Goal: Transaction & Acquisition: Purchase product/service

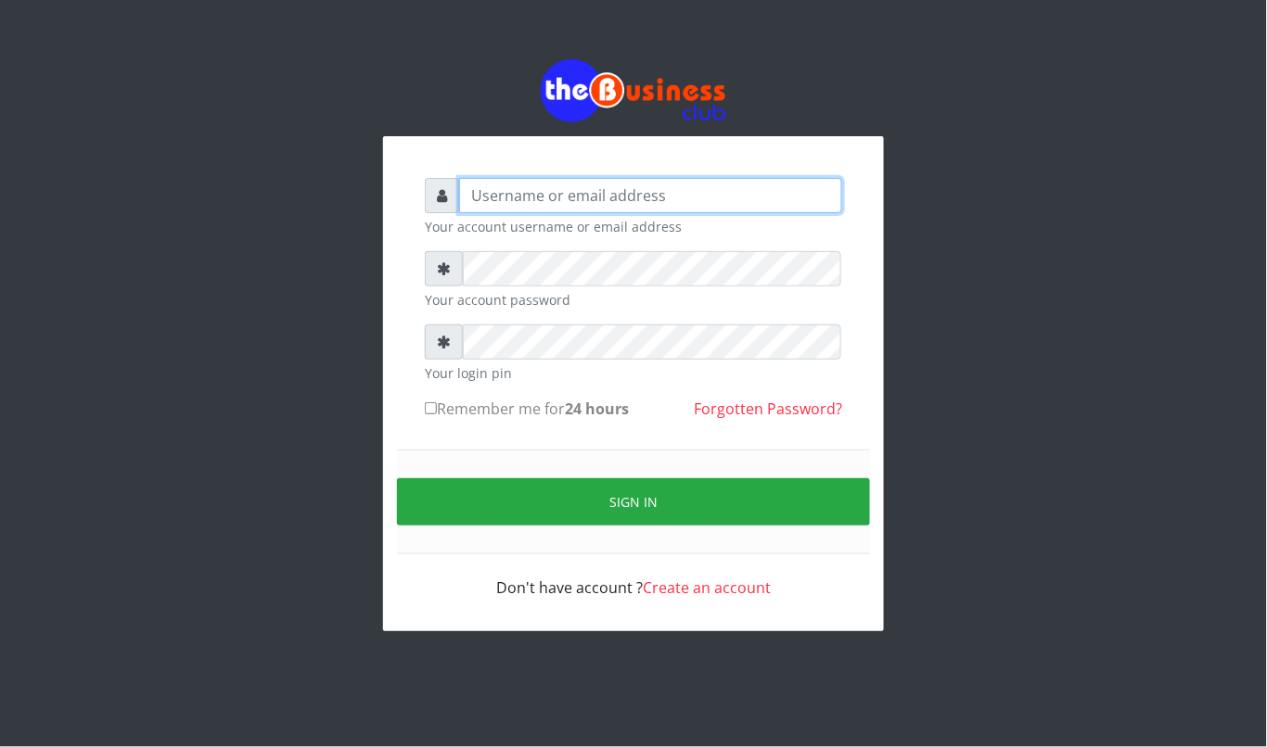
click at [477, 201] on input "text" at bounding box center [650, 195] width 383 height 35
type input "kennyclassy"
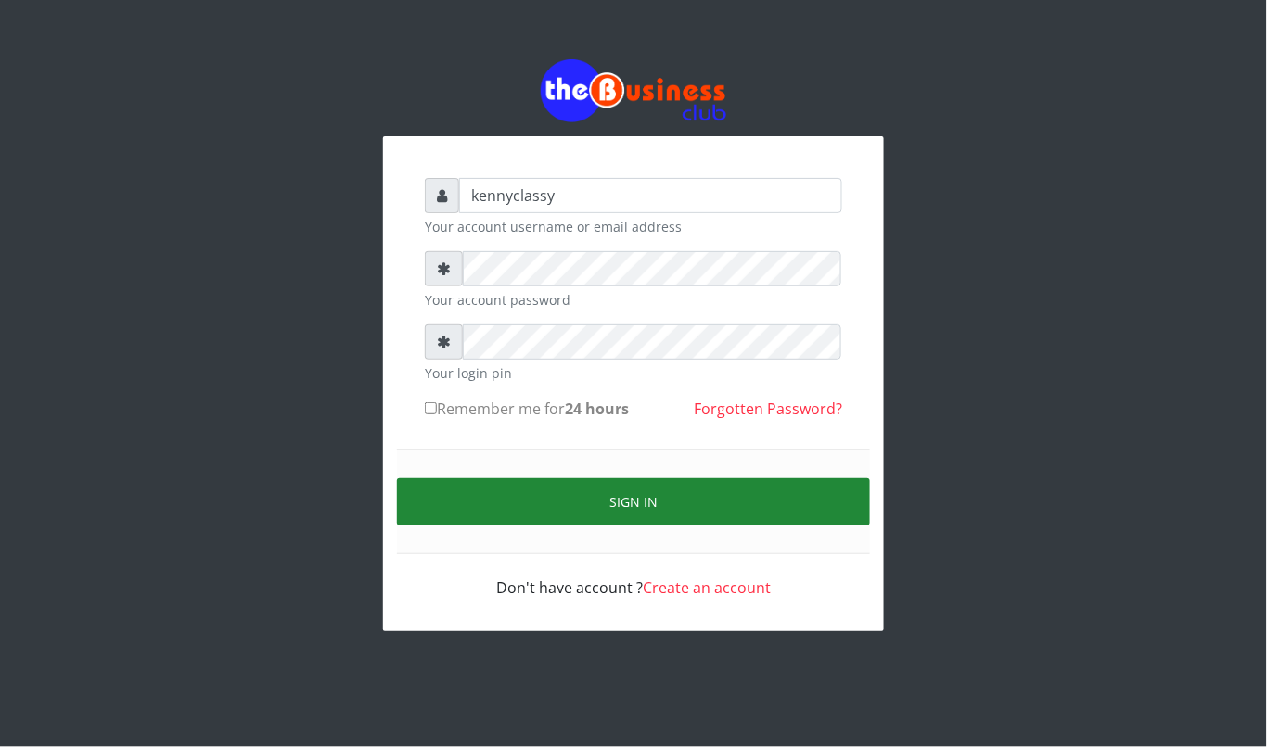
click at [677, 497] on button "Sign in" at bounding box center [633, 502] width 473 height 47
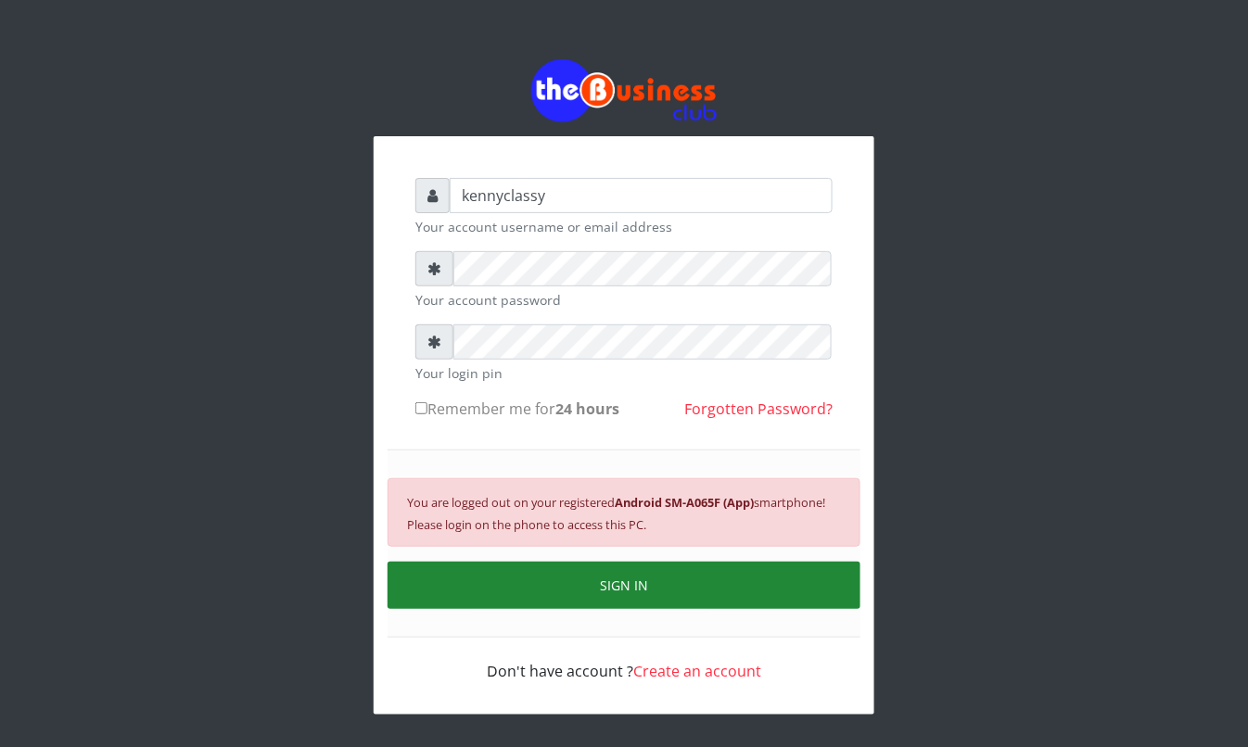
click at [690, 582] on button "SIGN IN" at bounding box center [624, 585] width 473 height 47
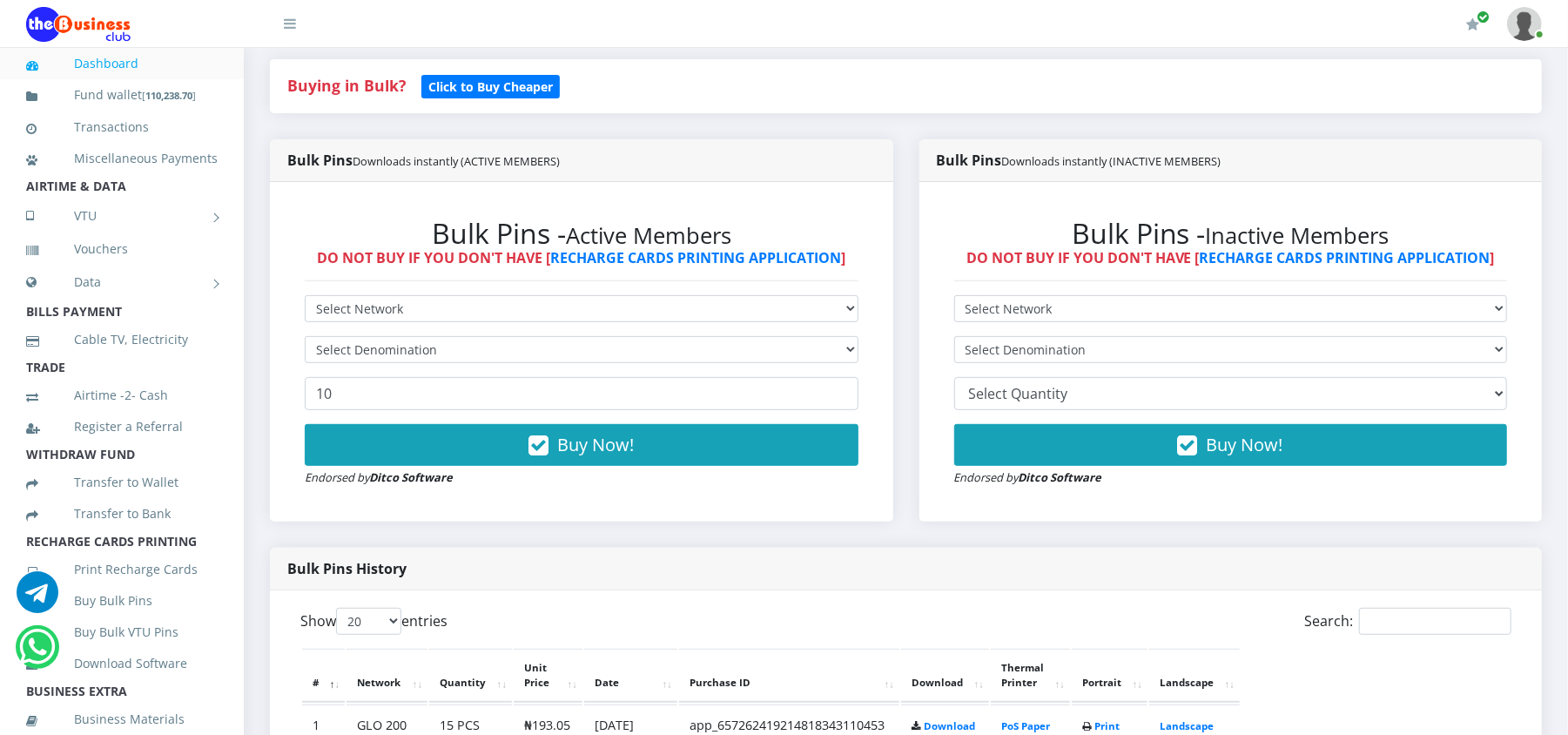
scroll to position [418, 0]
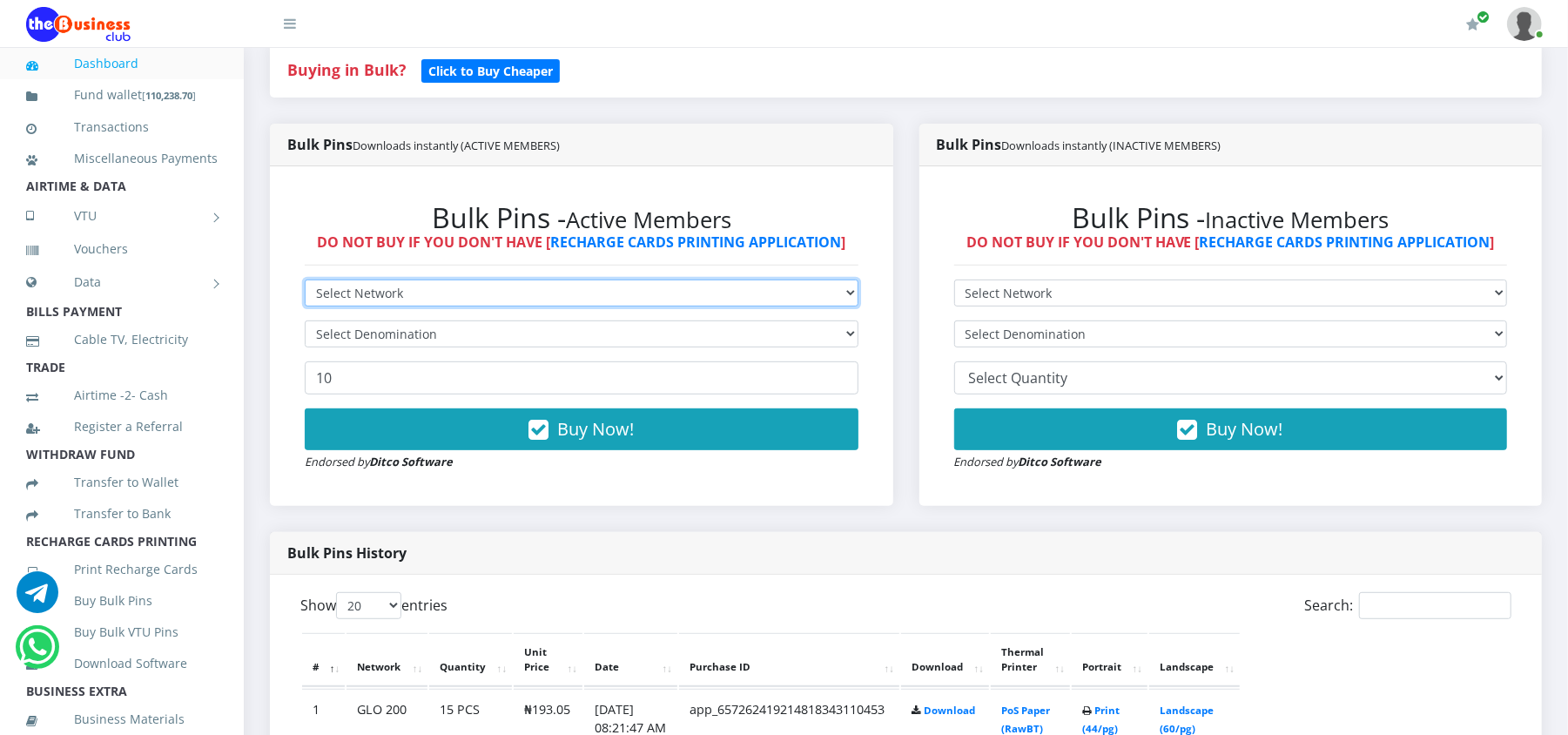
click at [732, 294] on select "Select Network MTN Globacom 9Mobile Airtel" at bounding box center [582, 293] width 554 height 27
select select "MTN"
click at [305, 281] on select "Select Network MTN Globacom 9Mobile Airtel" at bounding box center [582, 293] width 554 height 27
click at [674, 326] on select "Select Denomination" at bounding box center [582, 333] width 554 height 27
select select "193.96-200"
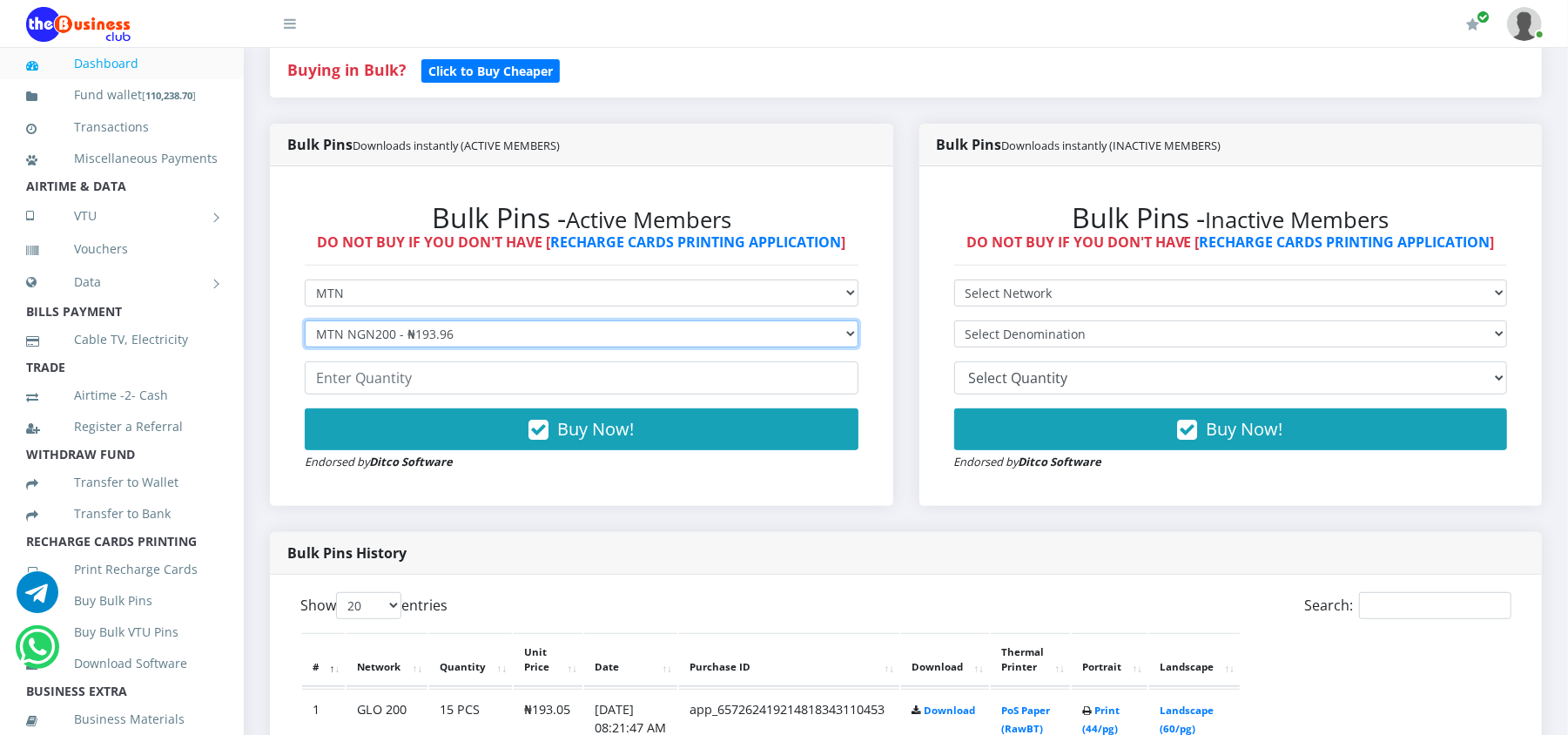
click at [305, 321] on select "Select Denomination MTN NGN100 - ₦96.98 MTN NGN200 - ₦193.96 MTN NGN400 - ₦387.…" at bounding box center [582, 333] width 554 height 27
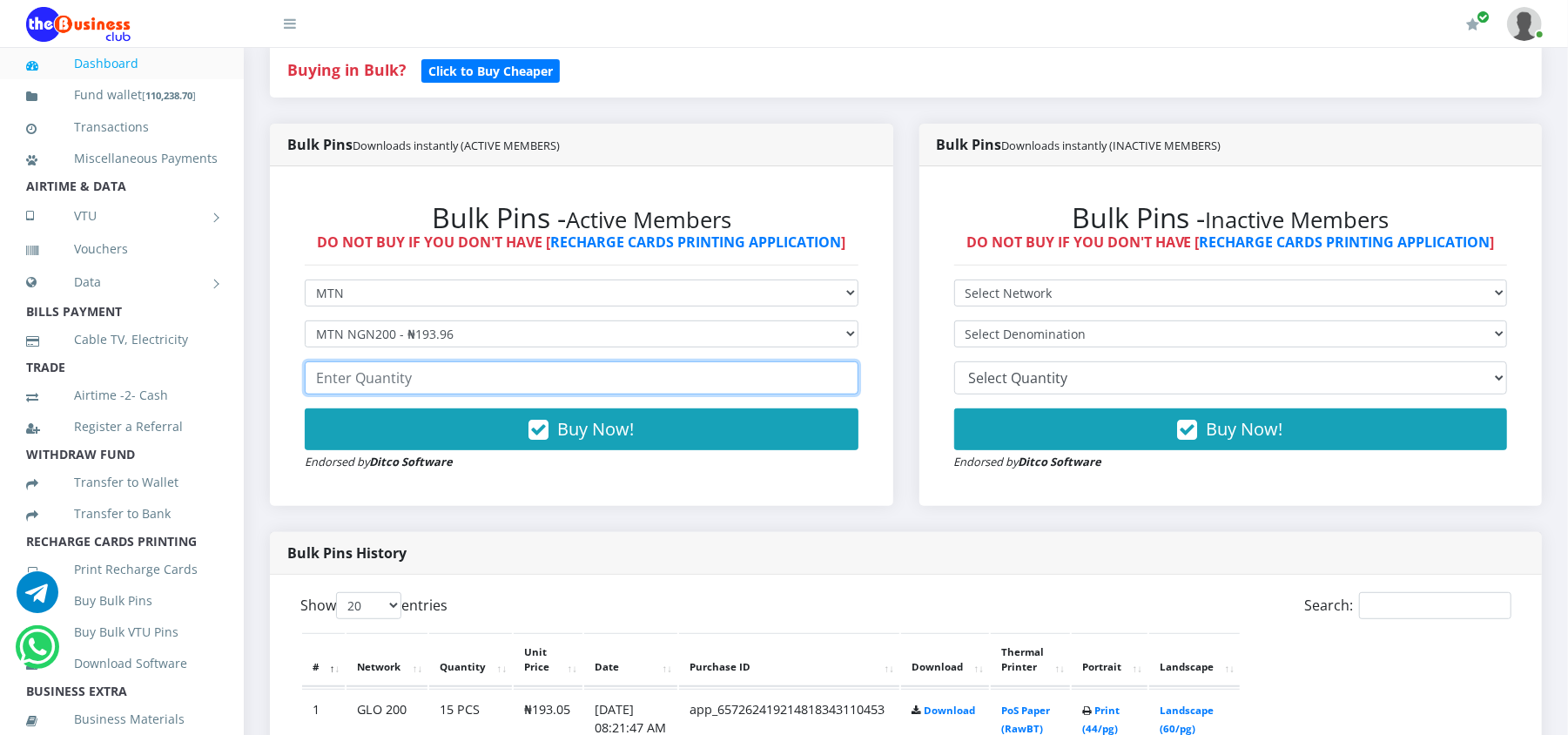
click at [433, 375] on input "number" at bounding box center [582, 377] width 554 height 33
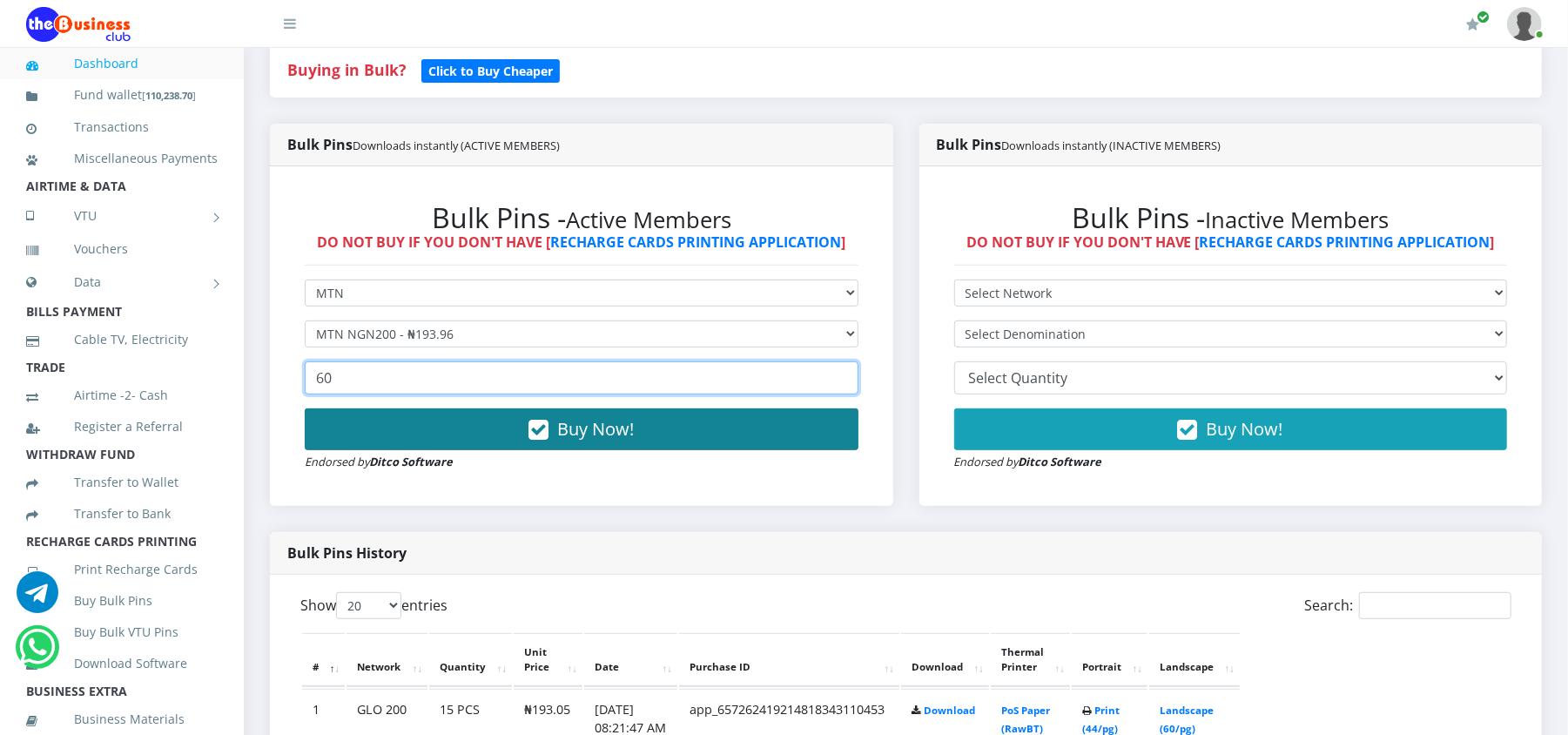
type input "60"
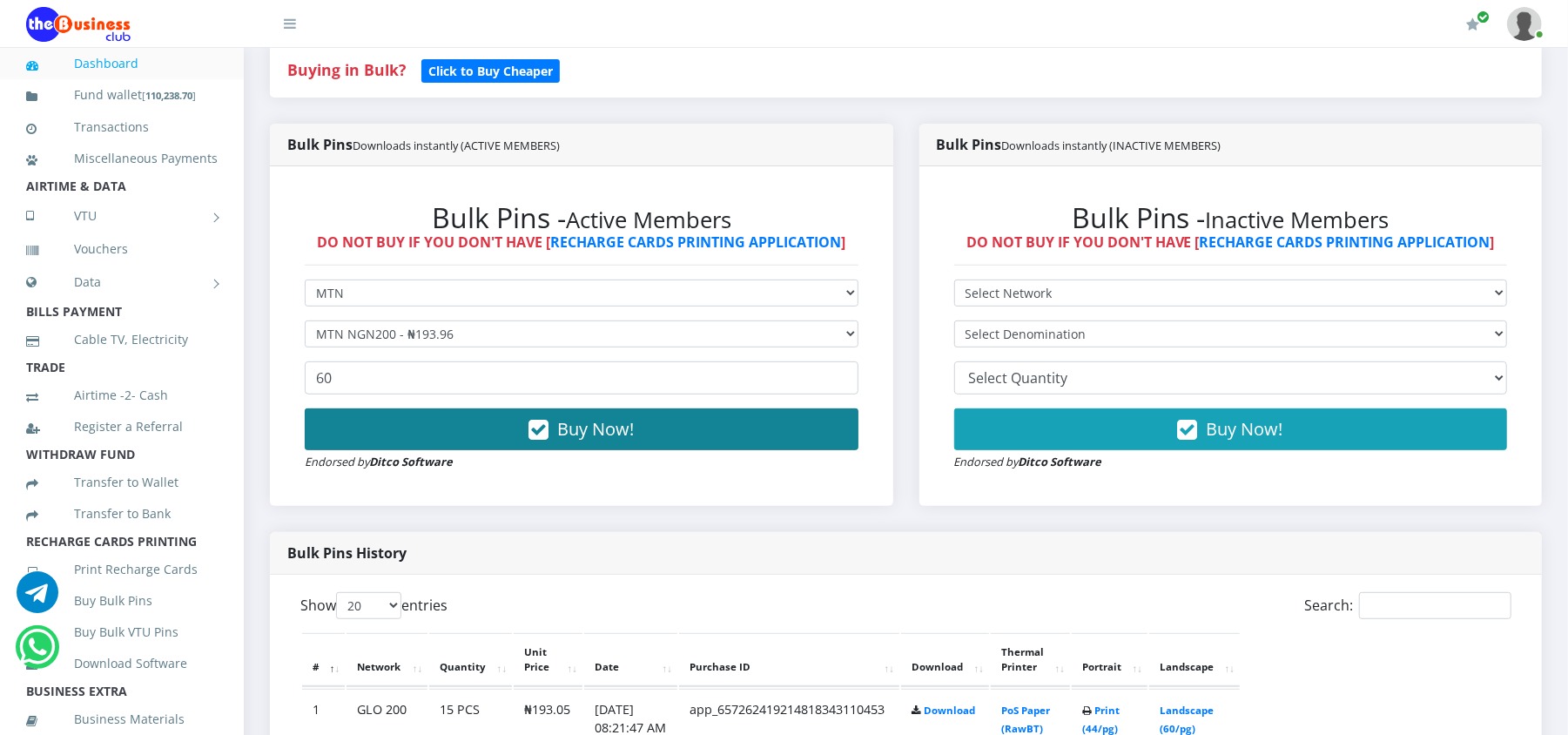
click at [437, 430] on button "Buy Now!" at bounding box center [582, 429] width 554 height 42
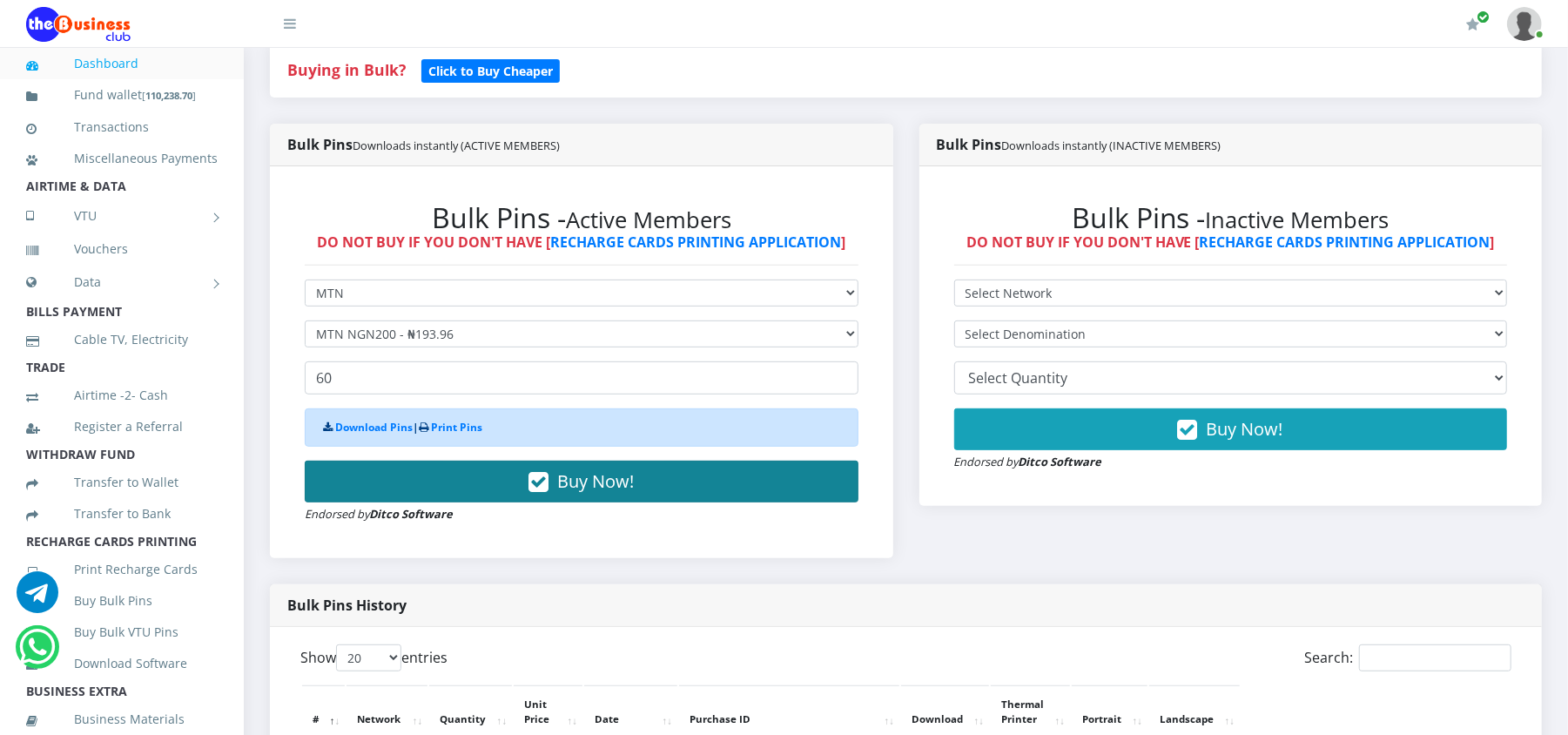
click at [460, 485] on button "Buy Now!" at bounding box center [582, 482] width 554 height 42
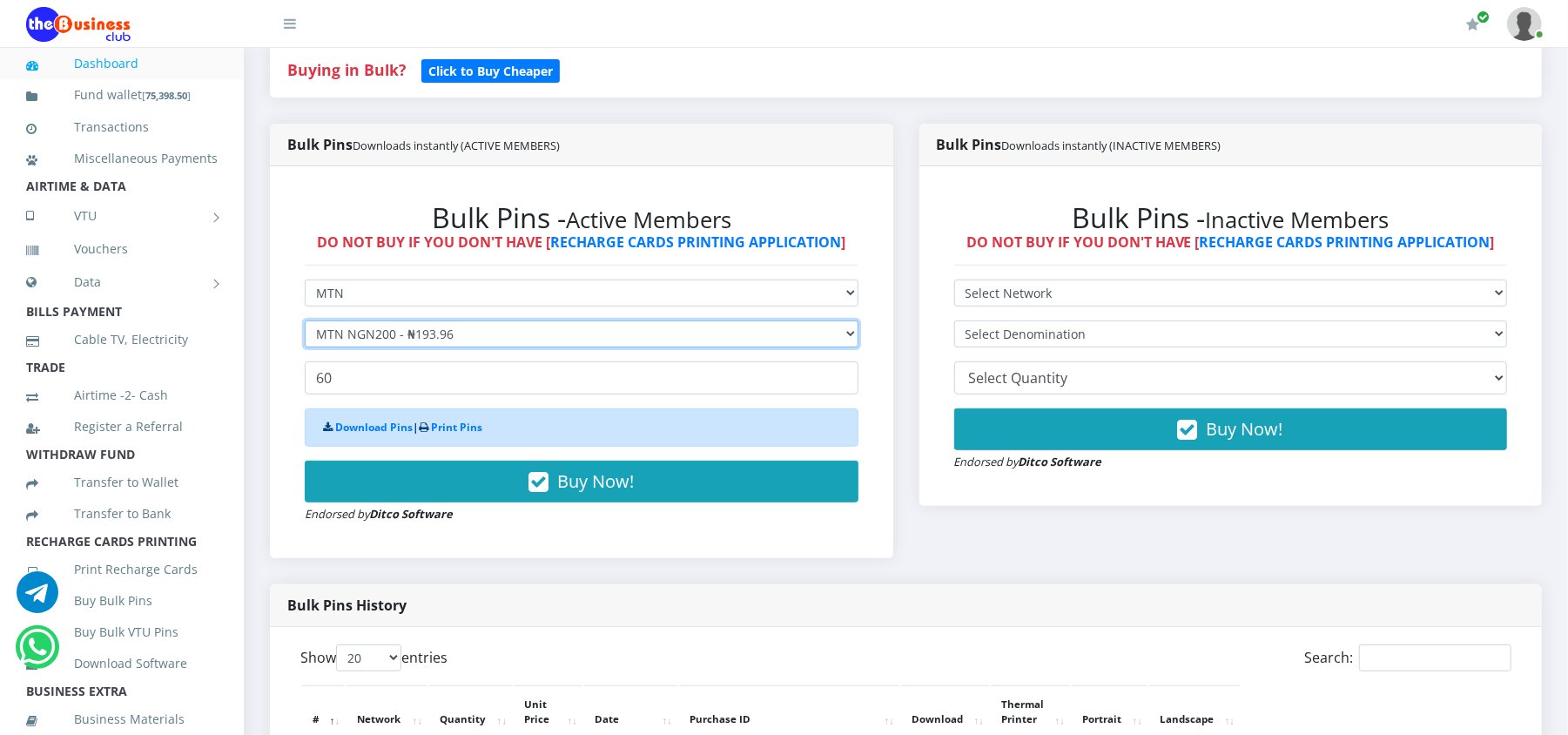
click at [463, 340] on select "Select Denomination MTN NGN100 - ₦96.98 MTN NGN200 - ₦193.96 MTN NGN400 - ₦387.…" at bounding box center [582, 333] width 554 height 27
click at [305, 321] on select "Select Denomination MTN NGN100 - ₦96.98 MTN NGN200 - ₦193.96 MTN NGN400 - ₦387.…" at bounding box center [582, 333] width 554 height 27
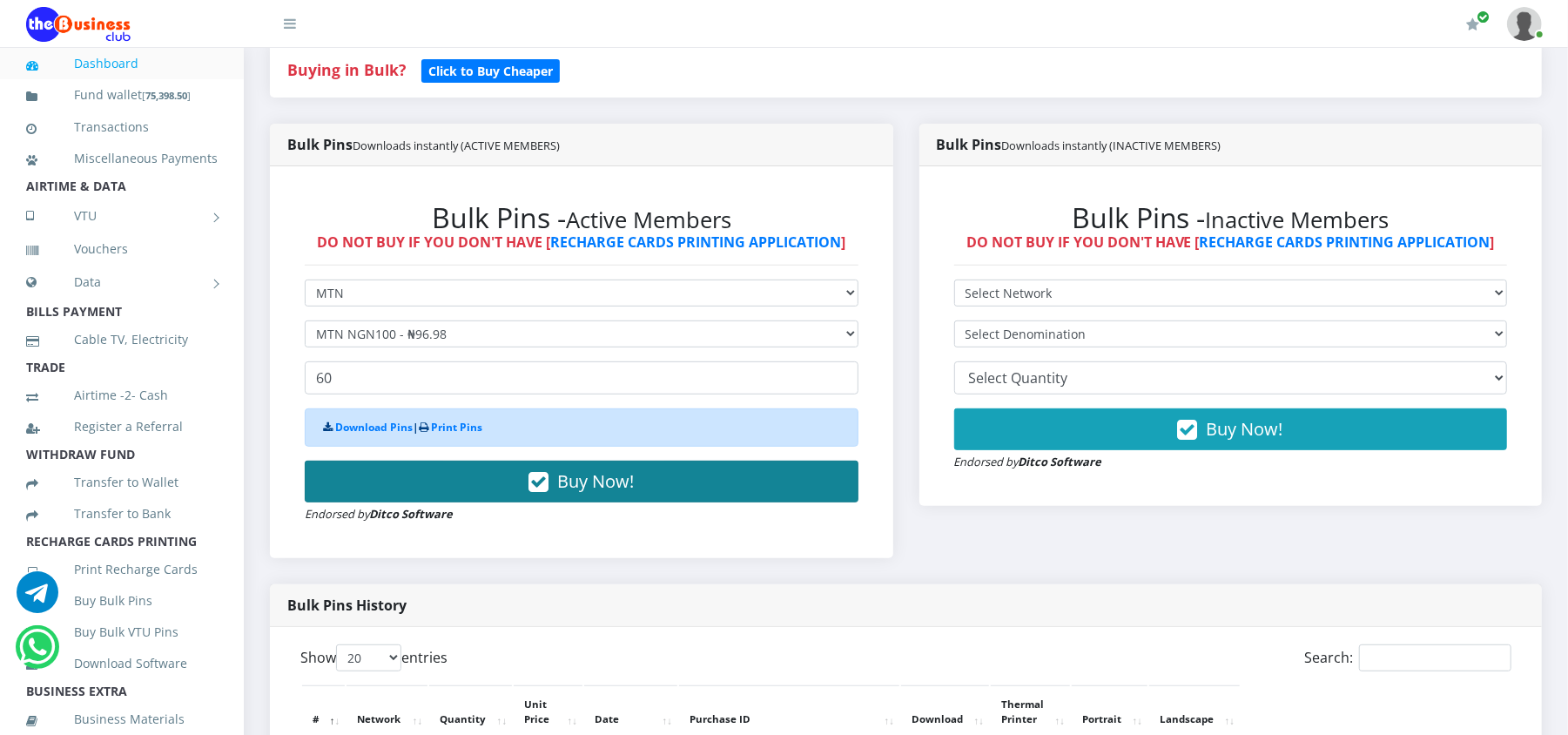
click at [468, 489] on button "Buy Now!" at bounding box center [582, 482] width 554 height 42
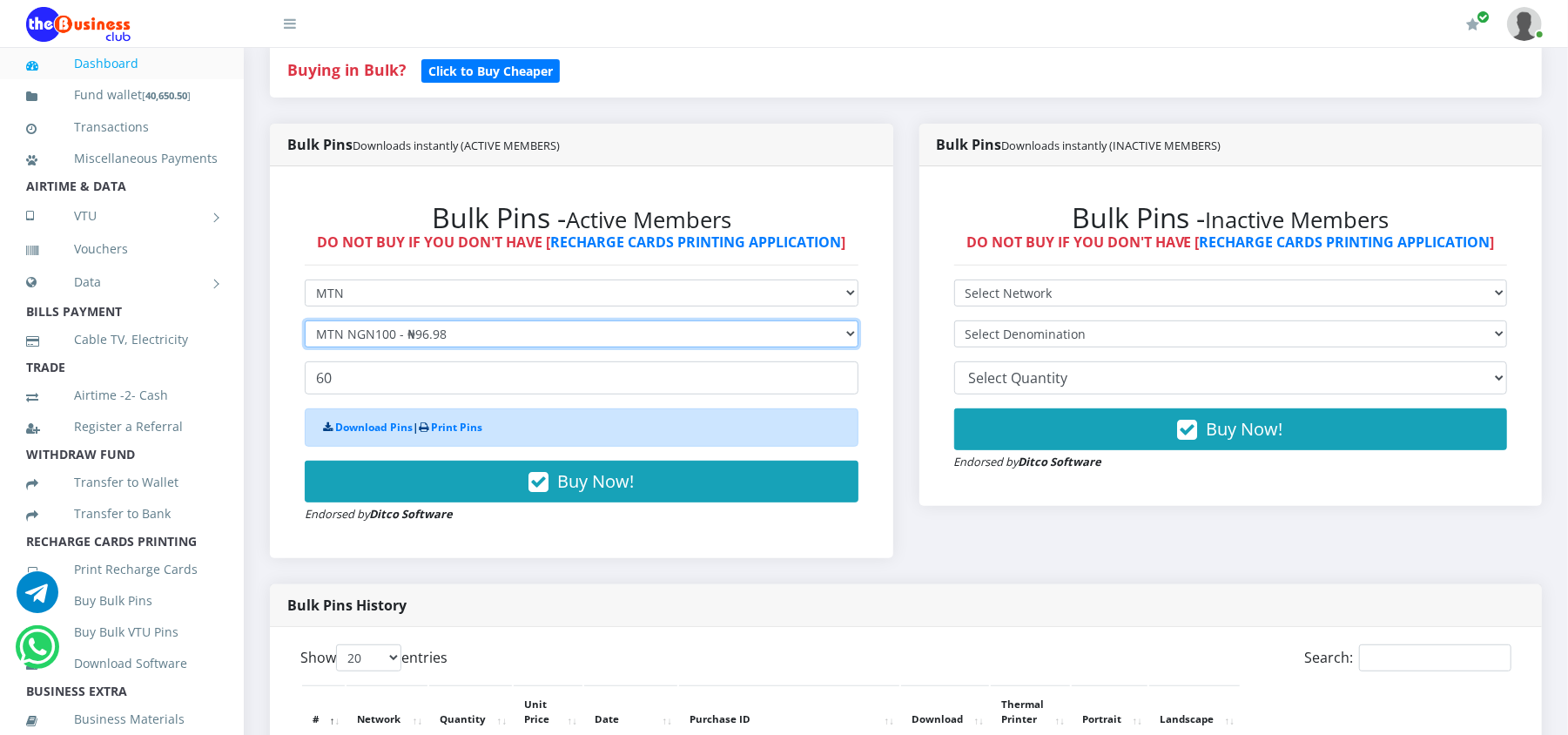
click at [365, 332] on select "Select Denomination MTN NGN100 - ₦96.98 MTN NGN200 - ₦193.96 MTN NGN400 - ₦387.…" at bounding box center [582, 333] width 554 height 27
select select "484.9-500"
click at [305, 321] on select "Select Denomination MTN NGN100 - ₦96.98 MTN NGN200 - ₦193.96 MTN NGN400 - ₦387.…" at bounding box center [582, 333] width 554 height 27
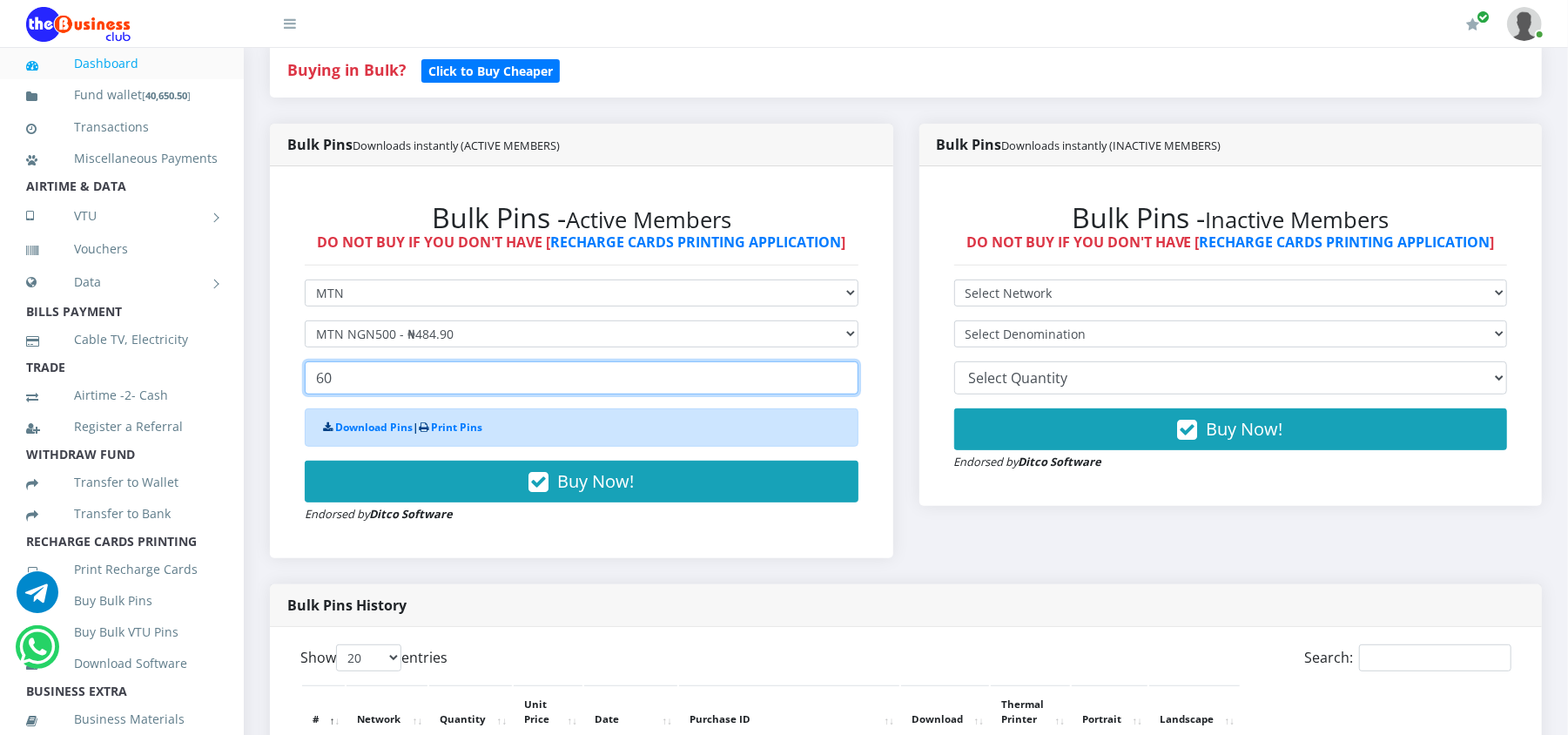
click at [379, 381] on input "60" at bounding box center [582, 377] width 554 height 33
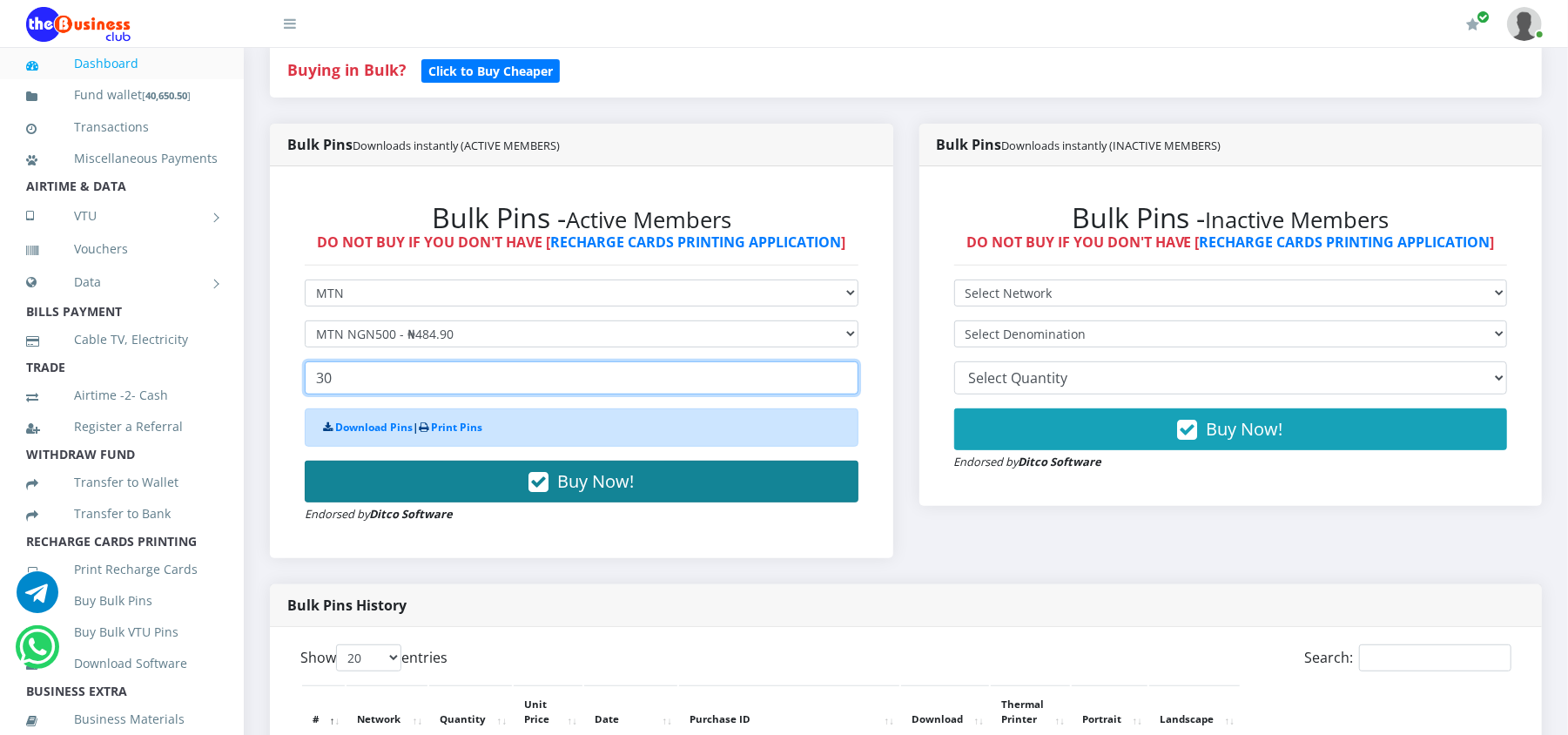
type input "30"
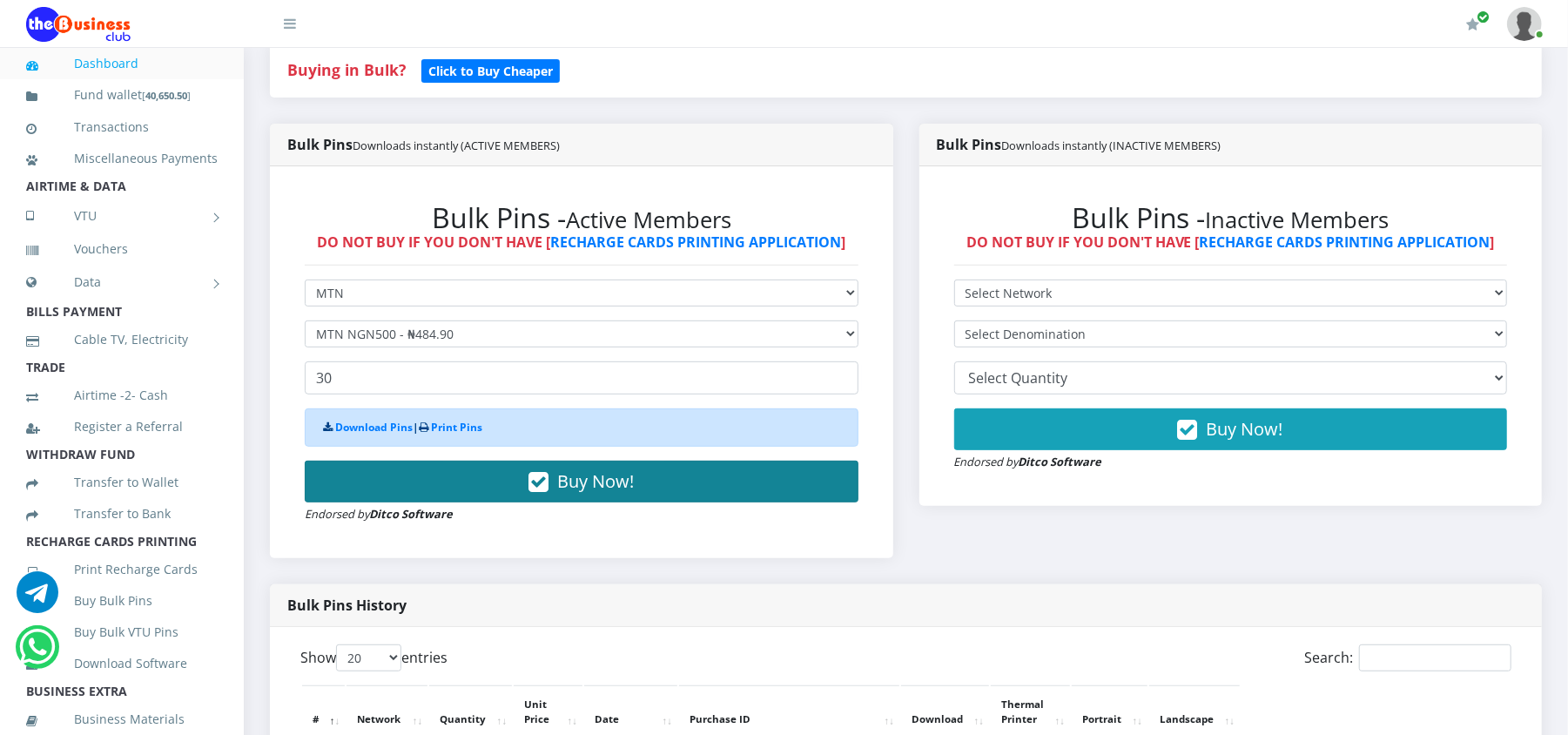
click at [426, 488] on button "Buy Now!" at bounding box center [582, 482] width 554 height 42
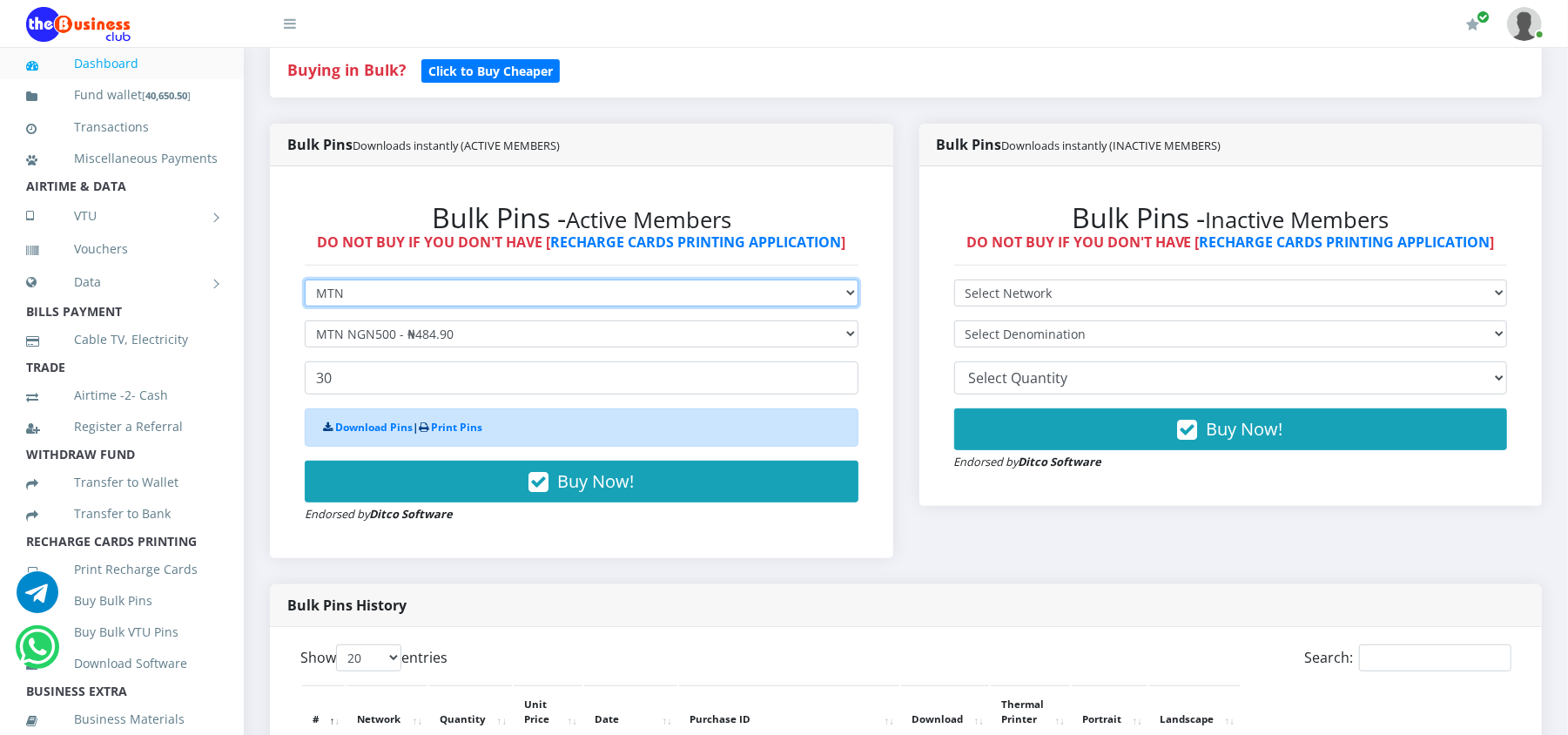
click at [346, 280] on select "Select Network MTN Globacom 9Mobile Airtel" at bounding box center [582, 293] width 554 height 27
select select "Airtel"
click at [305, 281] on select "Select Network MTN Globacom 9Mobile Airtel" at bounding box center [582, 293] width 554 height 27
click at [361, 332] on select "Select Denomination Airtel NGN100 - ₦96.37 Airtel NGN200 - ₦192.74 Airtel NGN50…" at bounding box center [582, 333] width 554 height 27
select select "481.85-500"
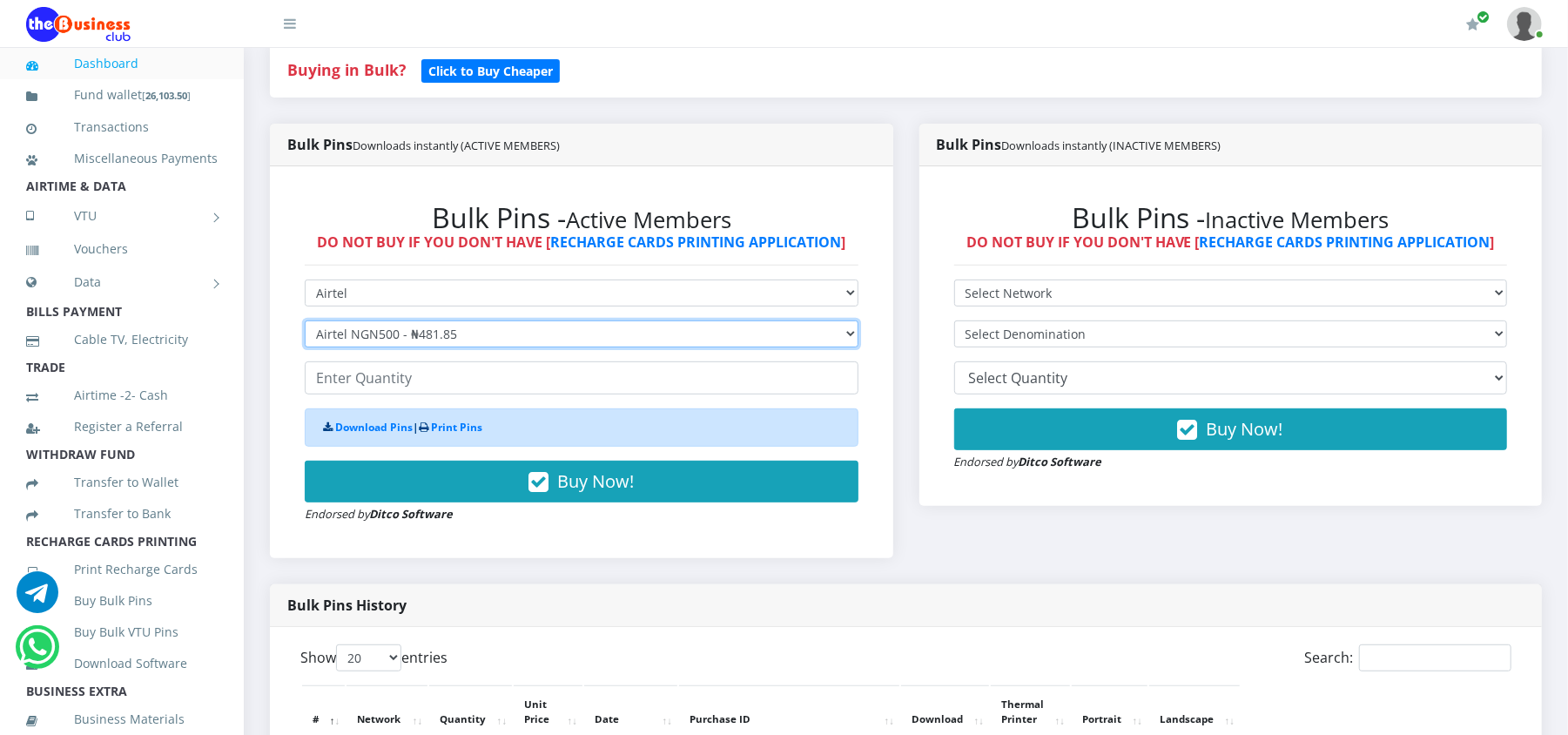
click at [305, 321] on select "Select Denomination Airtel NGN100 - ₦96.37 Airtel NGN200 - ₦192.74 Airtel NGN50…" at bounding box center [582, 333] width 554 height 27
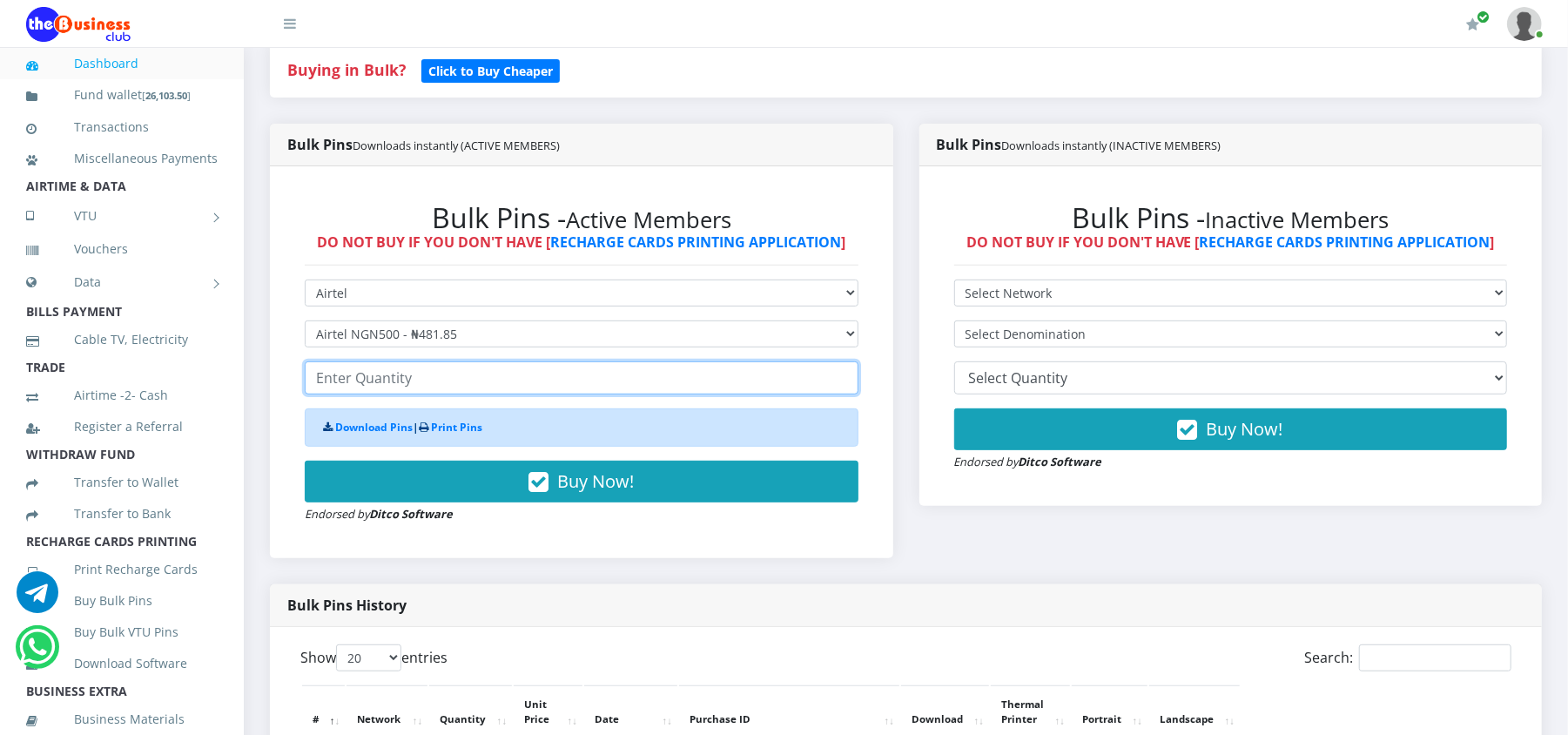
click at [393, 385] on input "number" at bounding box center [582, 377] width 554 height 33
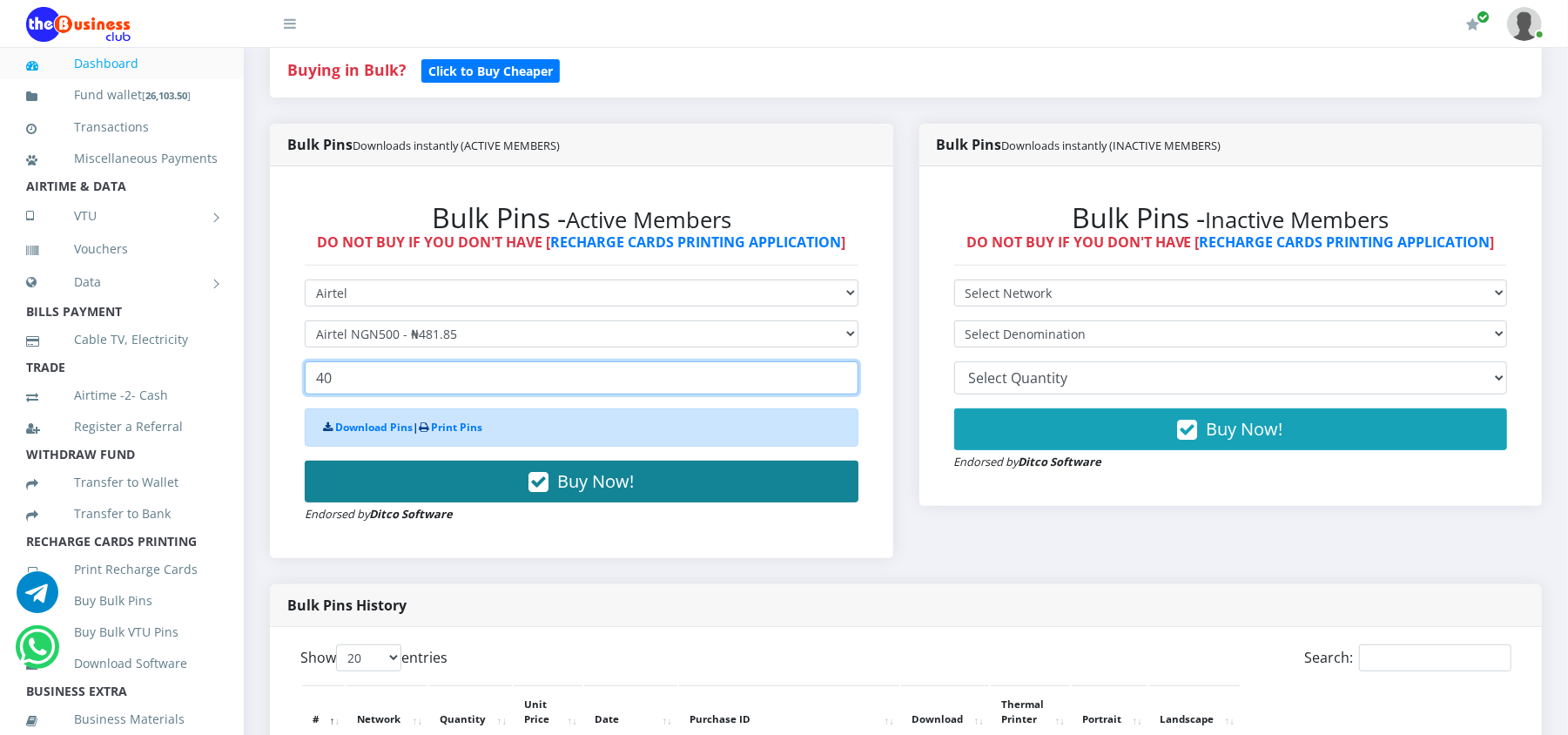
type input "40"
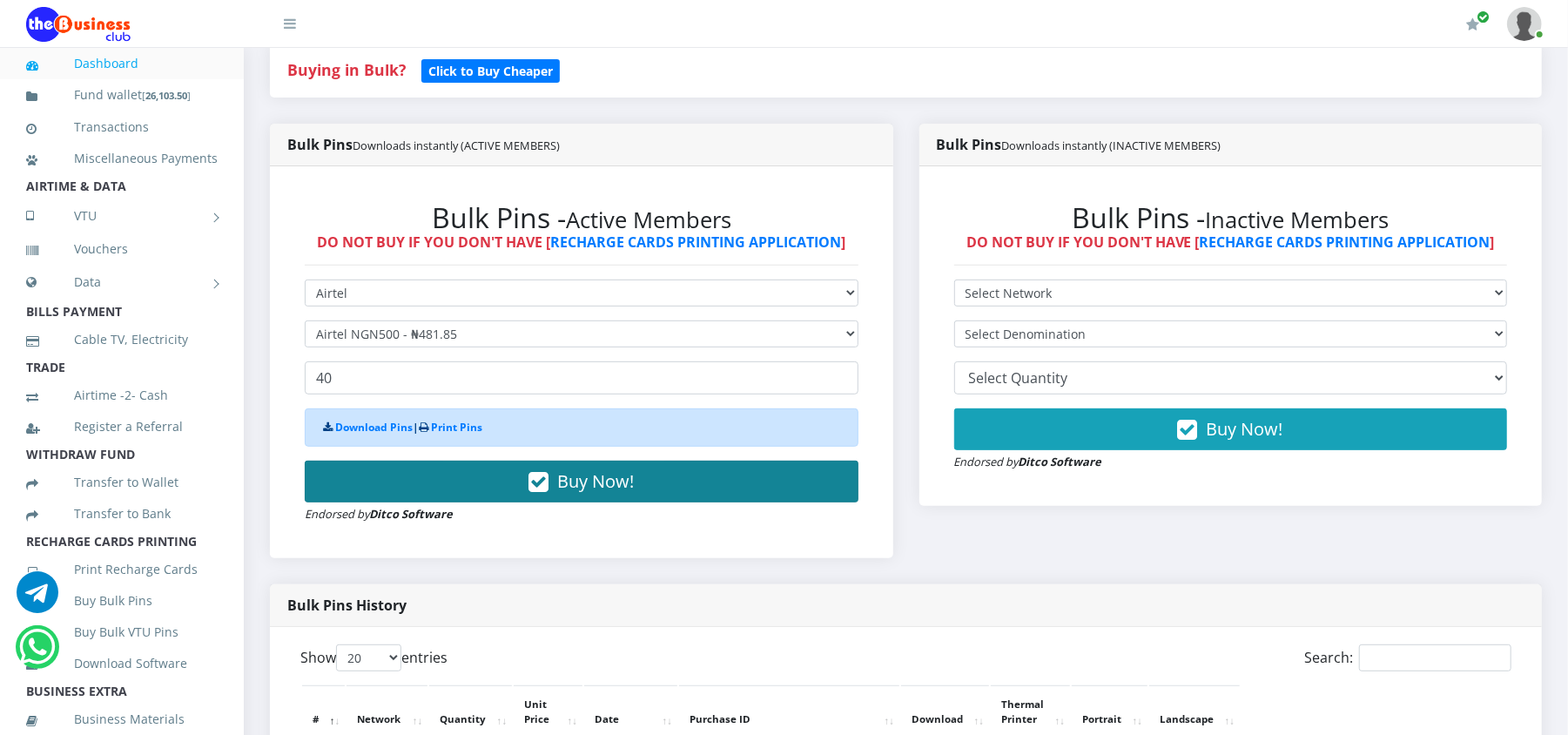
click at [429, 482] on button "Buy Now!" at bounding box center [582, 482] width 554 height 42
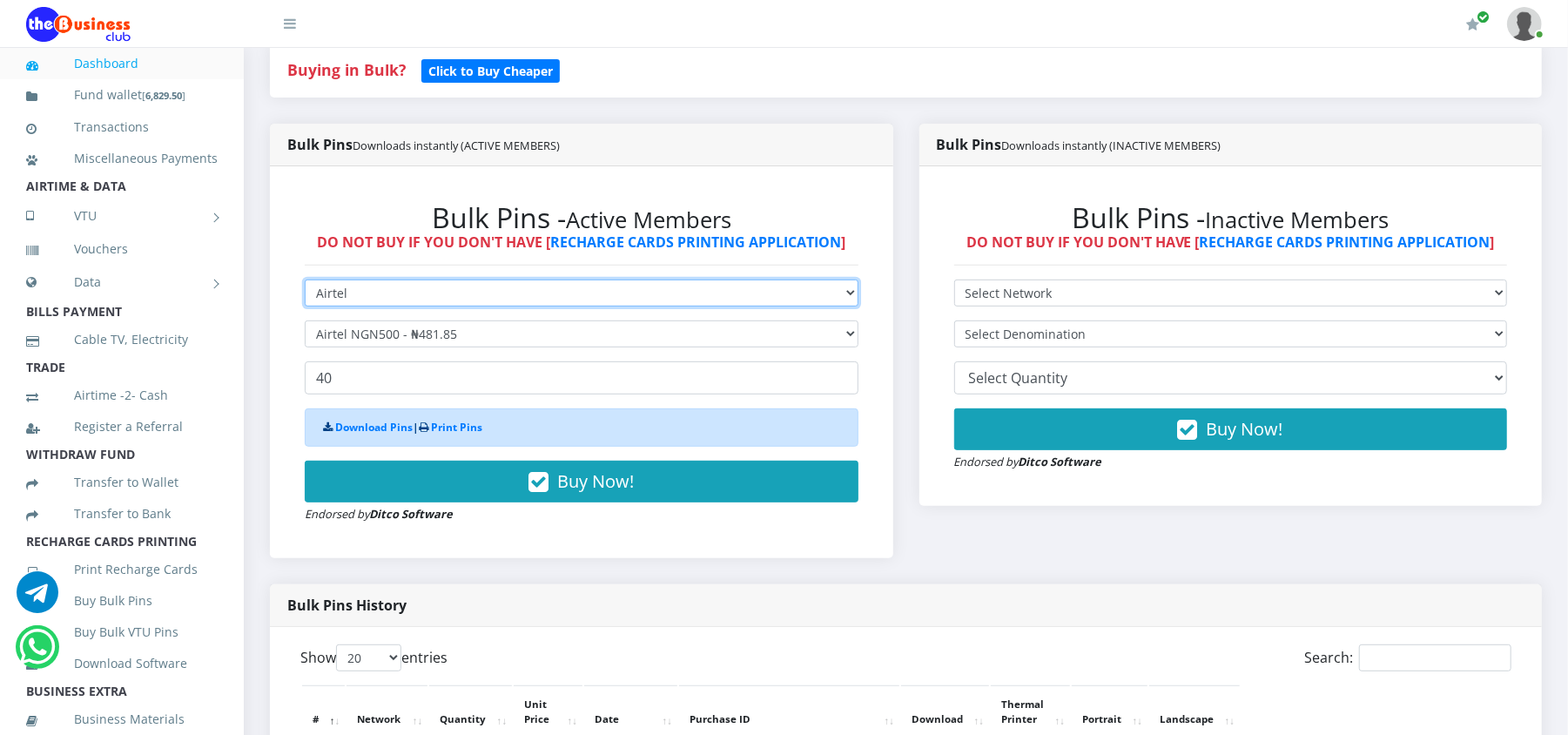
click at [369, 300] on select "Select Network MTN Globacom 9Mobile Airtel" at bounding box center [582, 293] width 554 height 27
select select "Glo"
click at [305, 281] on select "Select Network MTN Globacom 9Mobile Airtel" at bounding box center [582, 293] width 554 height 27
click at [367, 326] on select "Select Denomination" at bounding box center [582, 333] width 554 height 27
click at [305, 321] on select "Select Denomination" at bounding box center [582, 333] width 554 height 27
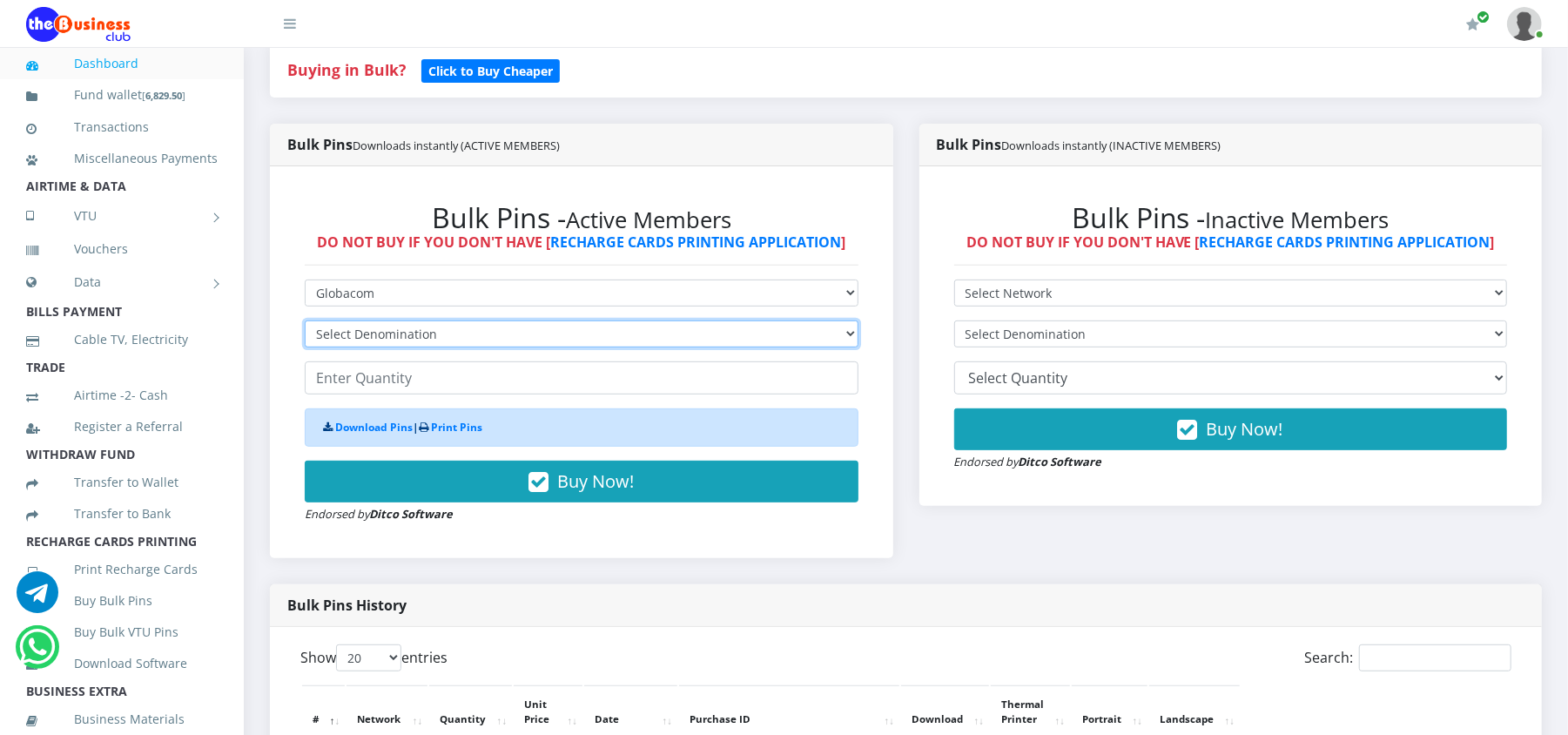
click at [371, 329] on select "Select Denomination Glo NGN100 - ₦96.50 Glo NGN200 - ₦193.00 Glo NGN500 - ₦482.…" at bounding box center [582, 333] width 554 height 27
select select "482.5-500"
click at [305, 321] on select "Select Denomination Glo NGN100 - ₦96.50 Glo NGN200 - ₦193.00 Glo NGN500 - ₦482.…" at bounding box center [582, 333] width 554 height 27
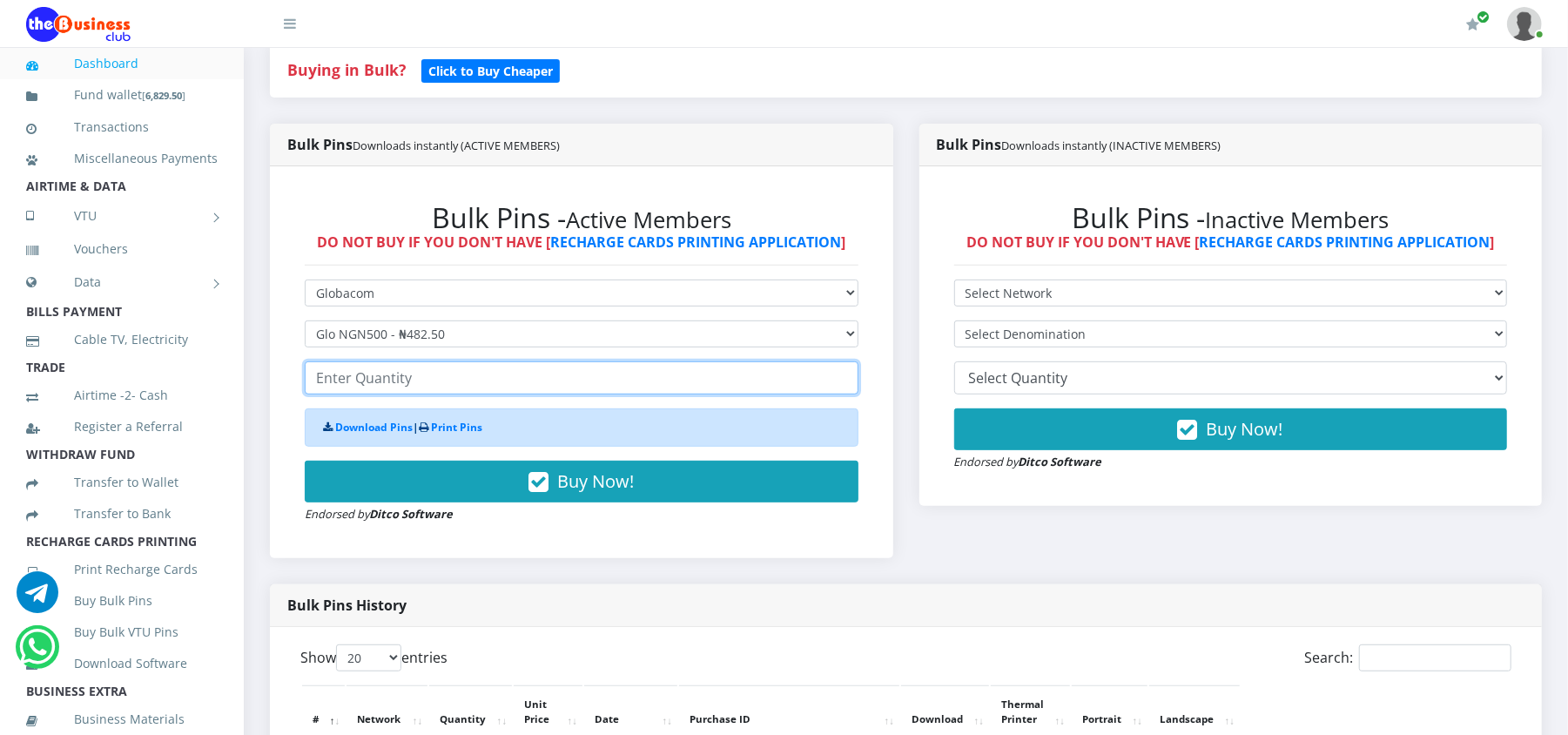
click at [397, 390] on input "number" at bounding box center [582, 377] width 554 height 33
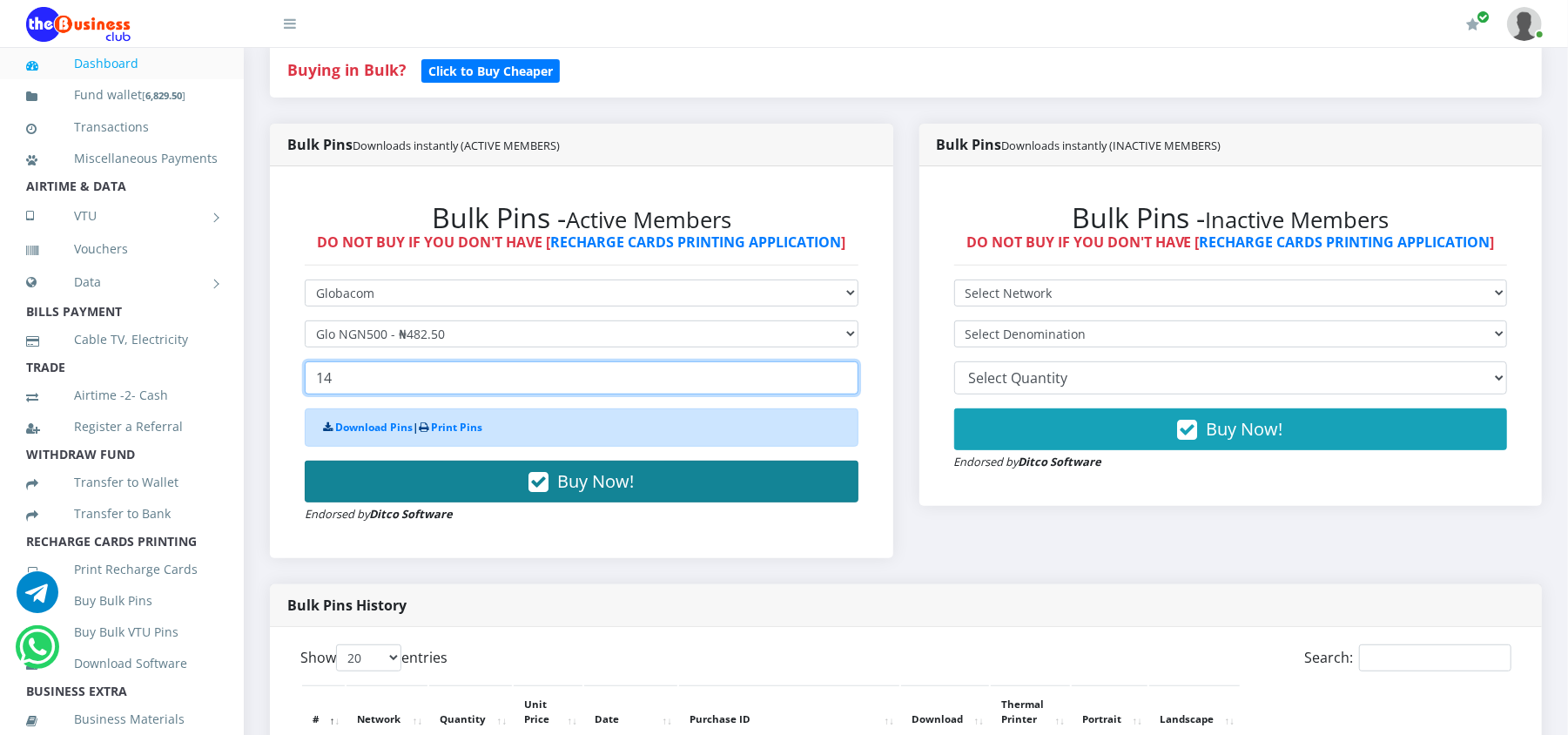
type input "14"
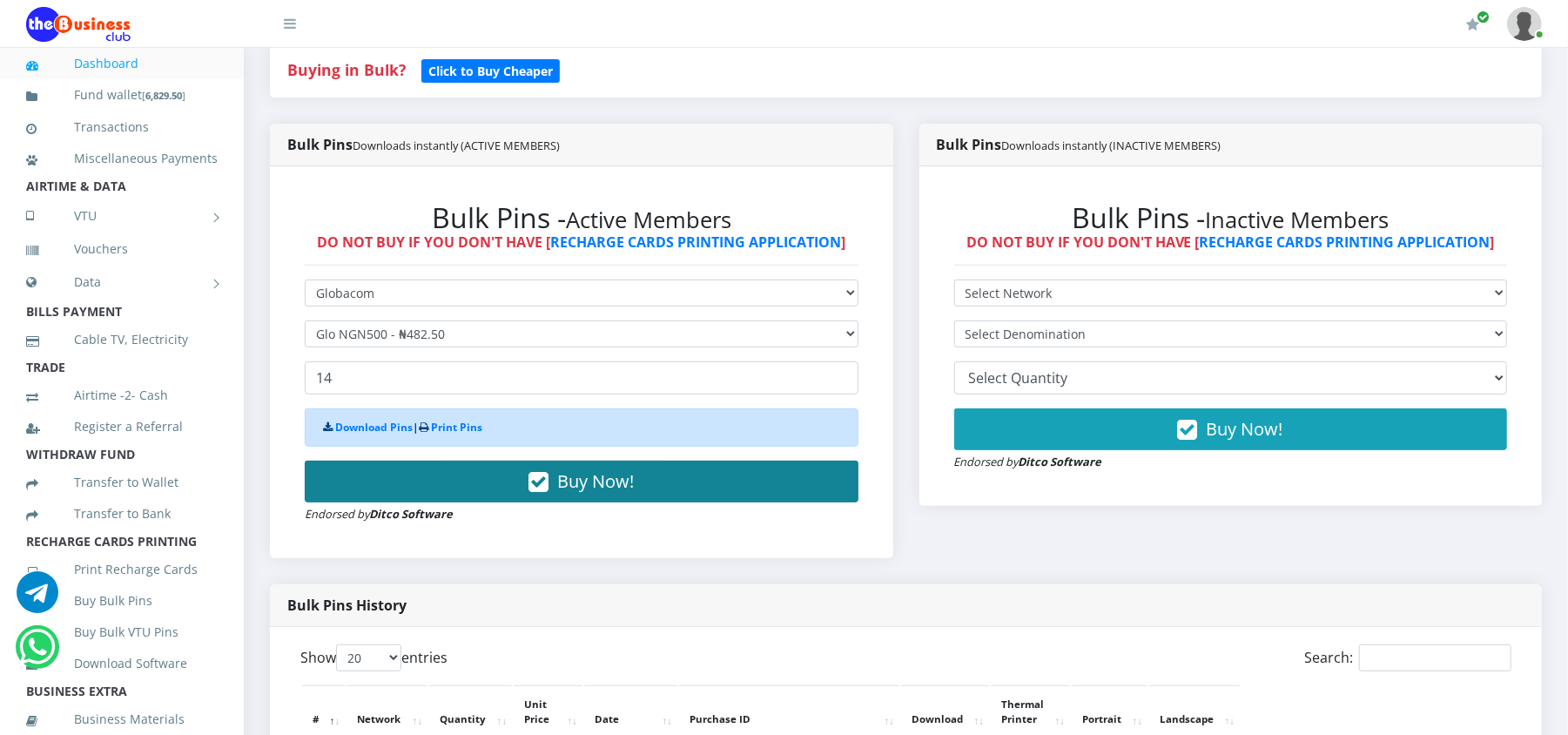
click at [411, 498] on button "Buy Now!" at bounding box center [582, 482] width 554 height 42
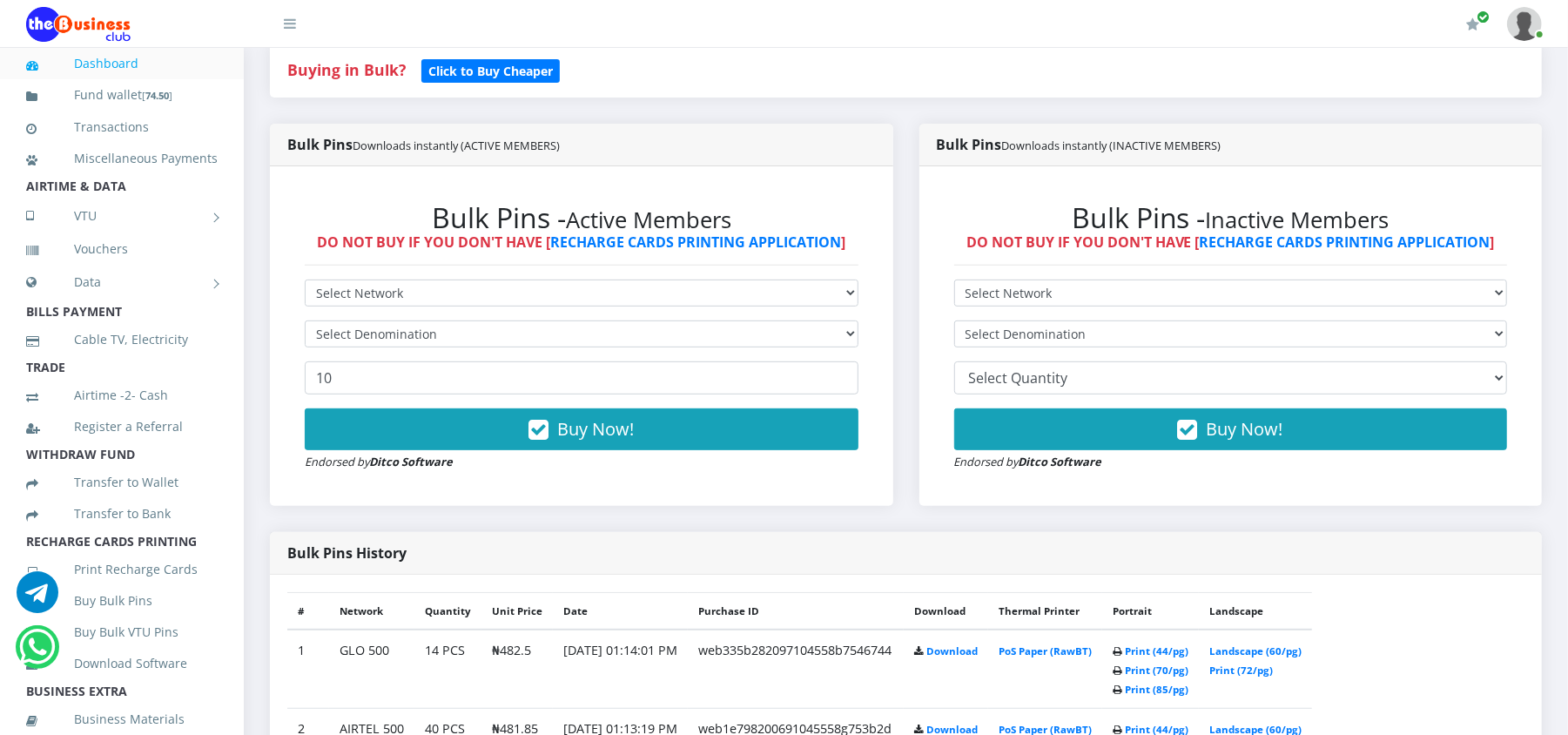
scroll to position [418, 0]
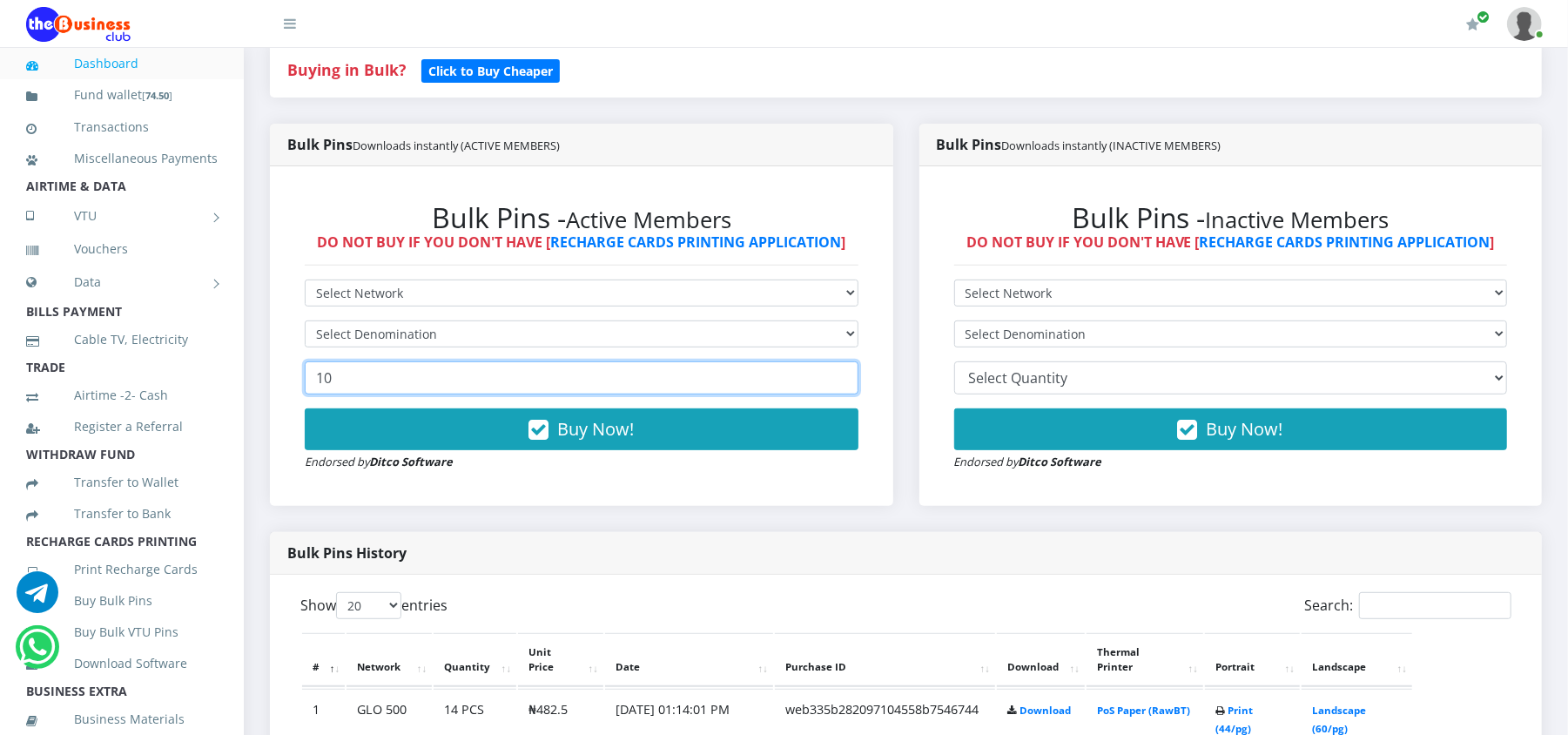
click at [656, 364] on input "10" at bounding box center [582, 377] width 554 height 33
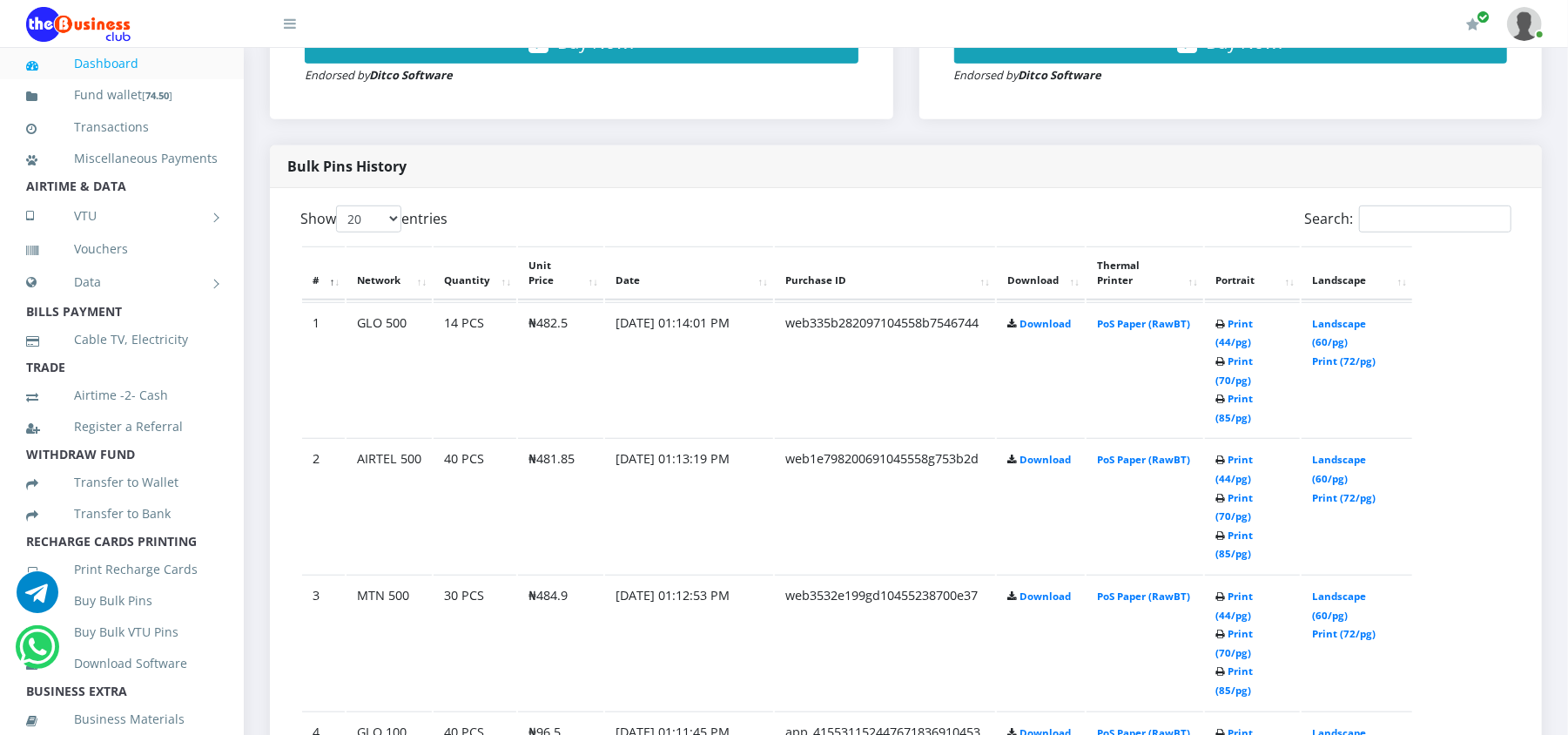
scroll to position [781, 0]
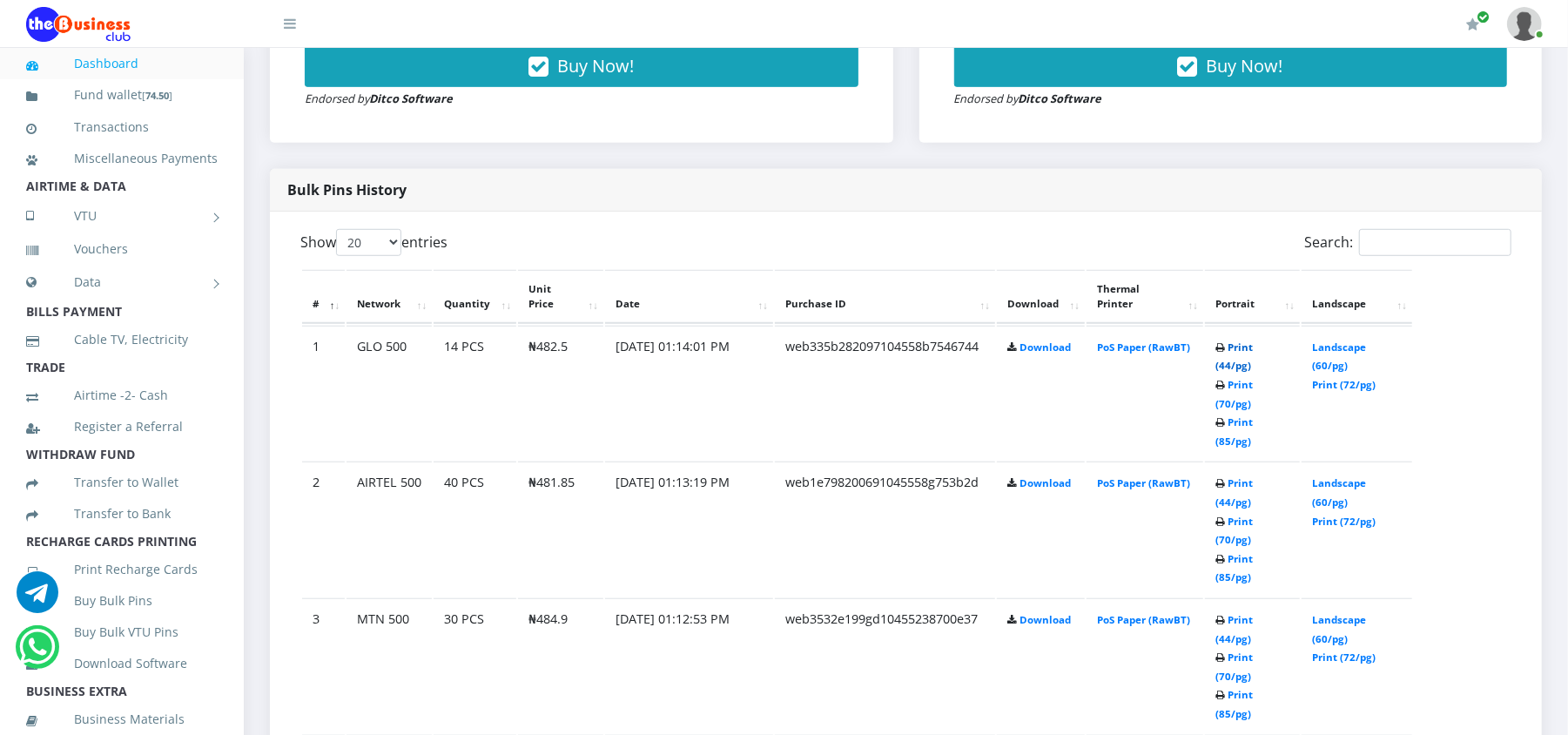
click at [1237, 345] on link "Print (44/pg)" at bounding box center [1235, 357] width 38 height 32
click at [1253, 476] on link "Print (44/pg)" at bounding box center [1235, 492] width 38 height 32
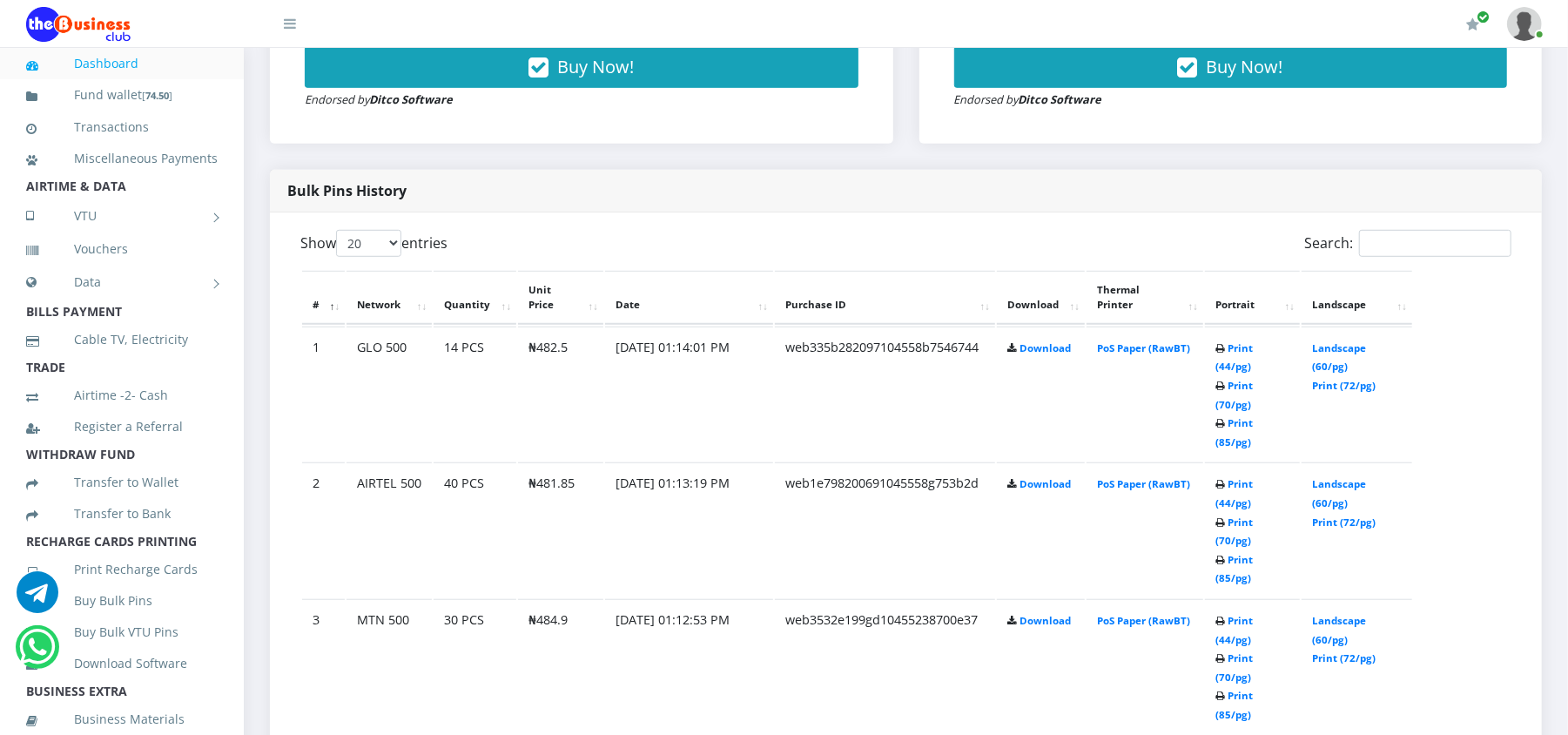
scroll to position [781, 0]
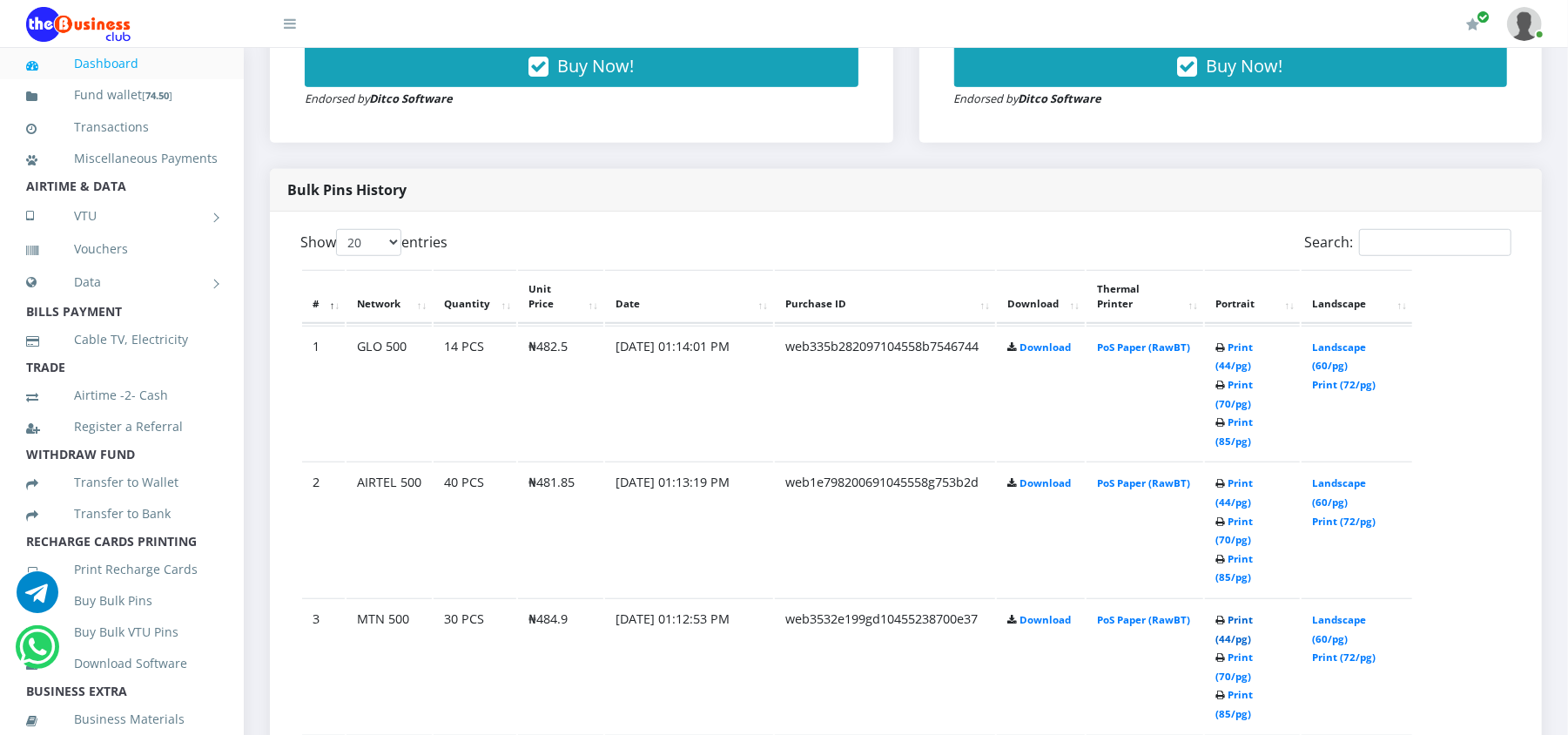
click at [1238, 613] on link "Print (44/pg)" at bounding box center [1235, 629] width 38 height 32
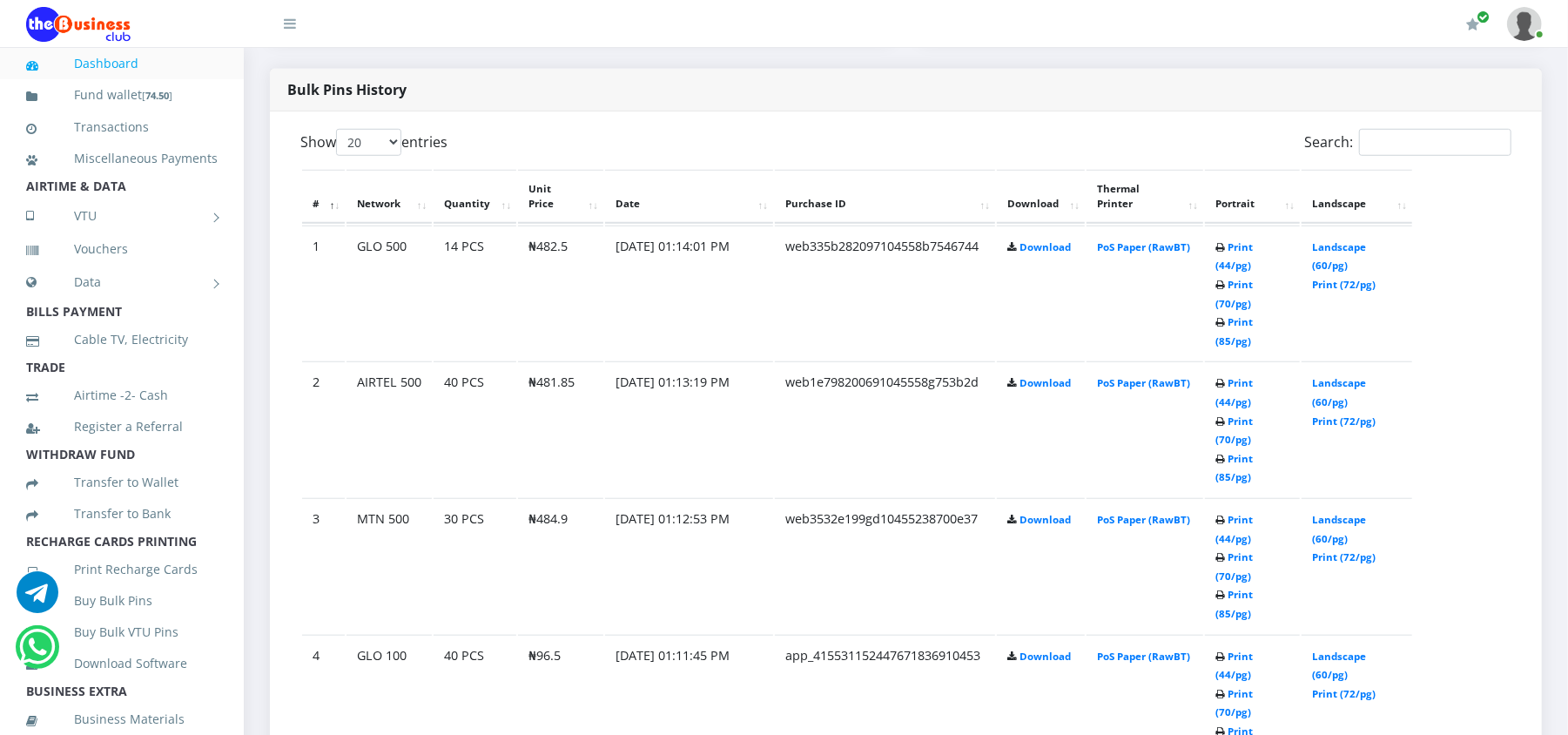
scroll to position [885, 0]
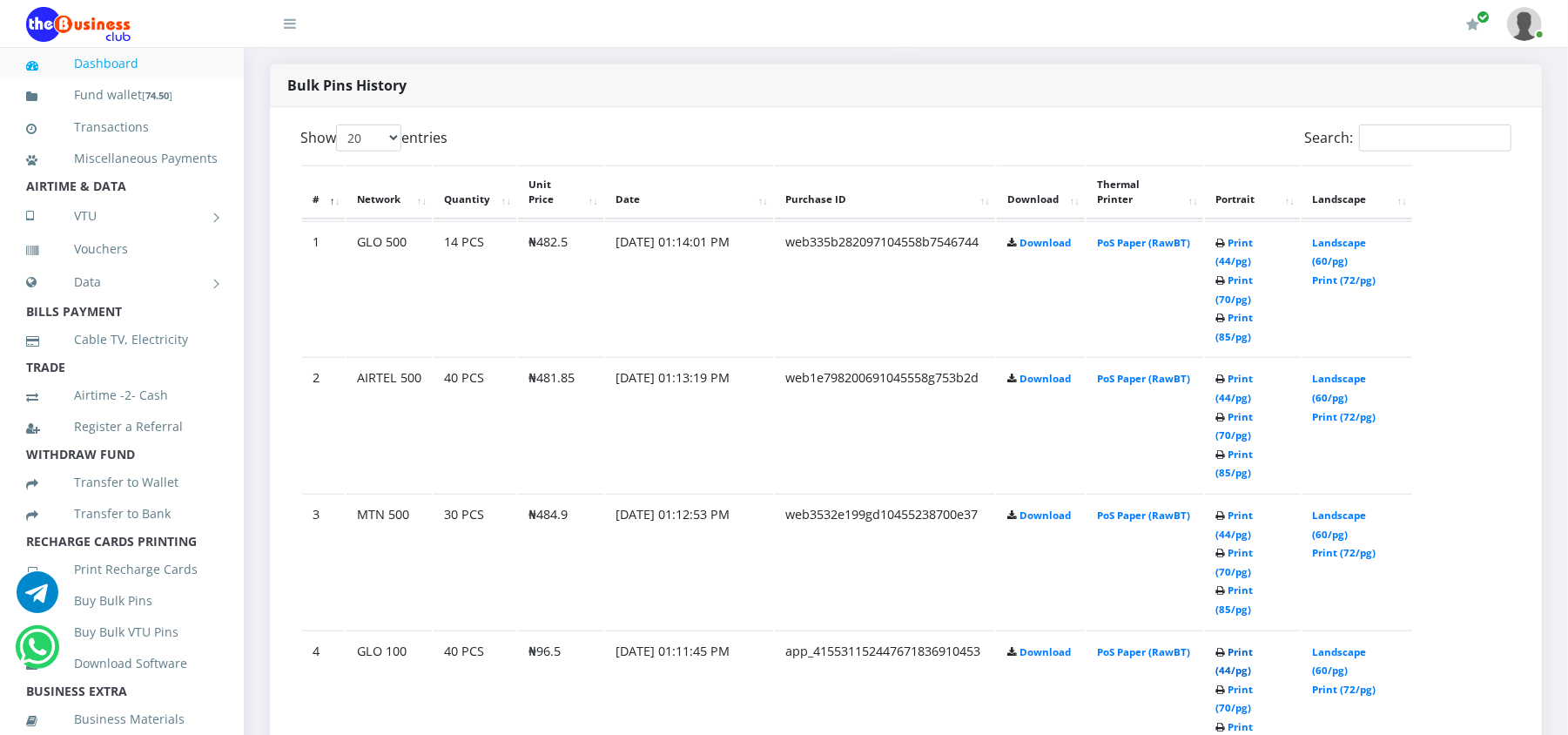
click at [1253, 645] on link "Print (44/pg)" at bounding box center [1235, 661] width 38 height 32
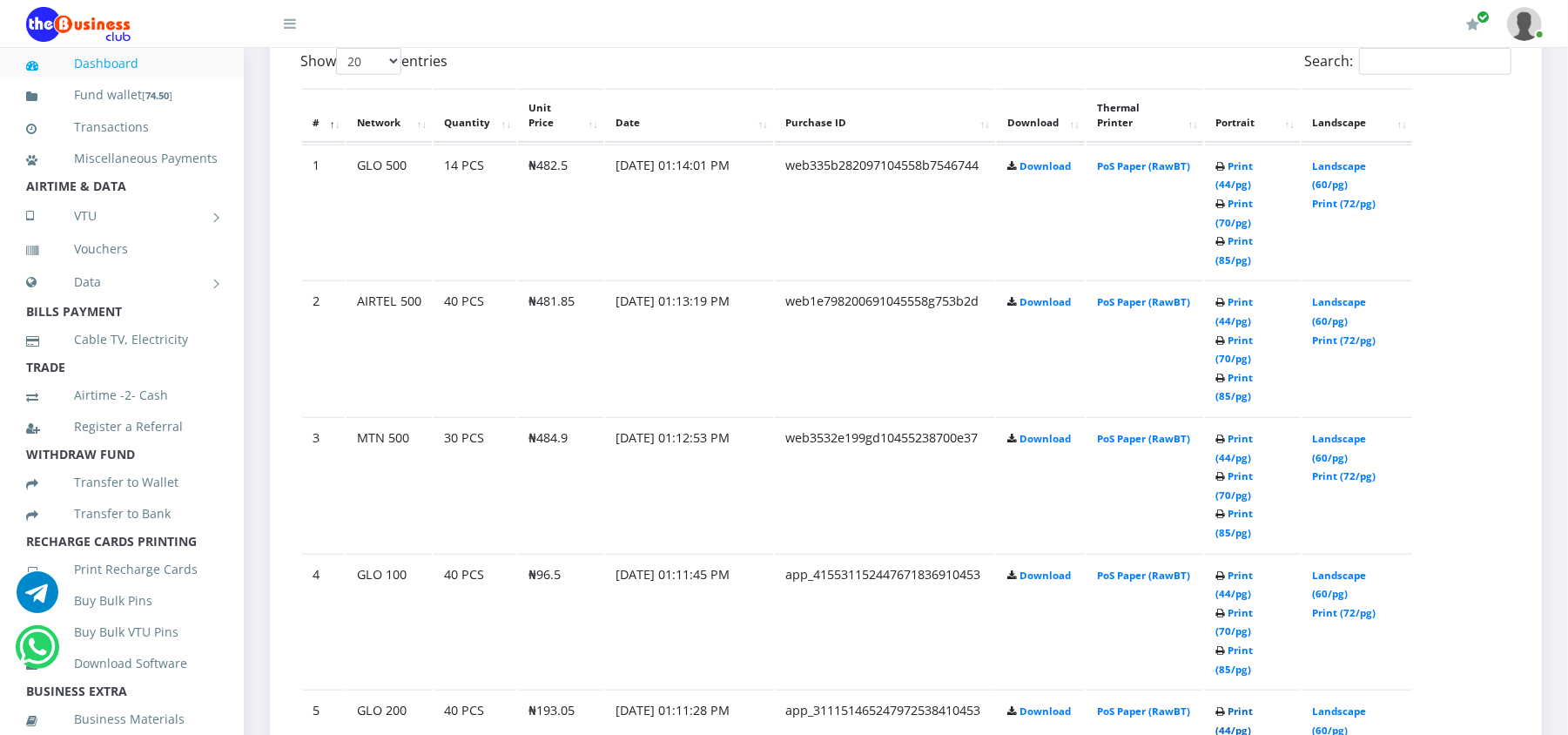
click at [1230, 704] on link "Print (44/pg)" at bounding box center [1235, 720] width 38 height 32
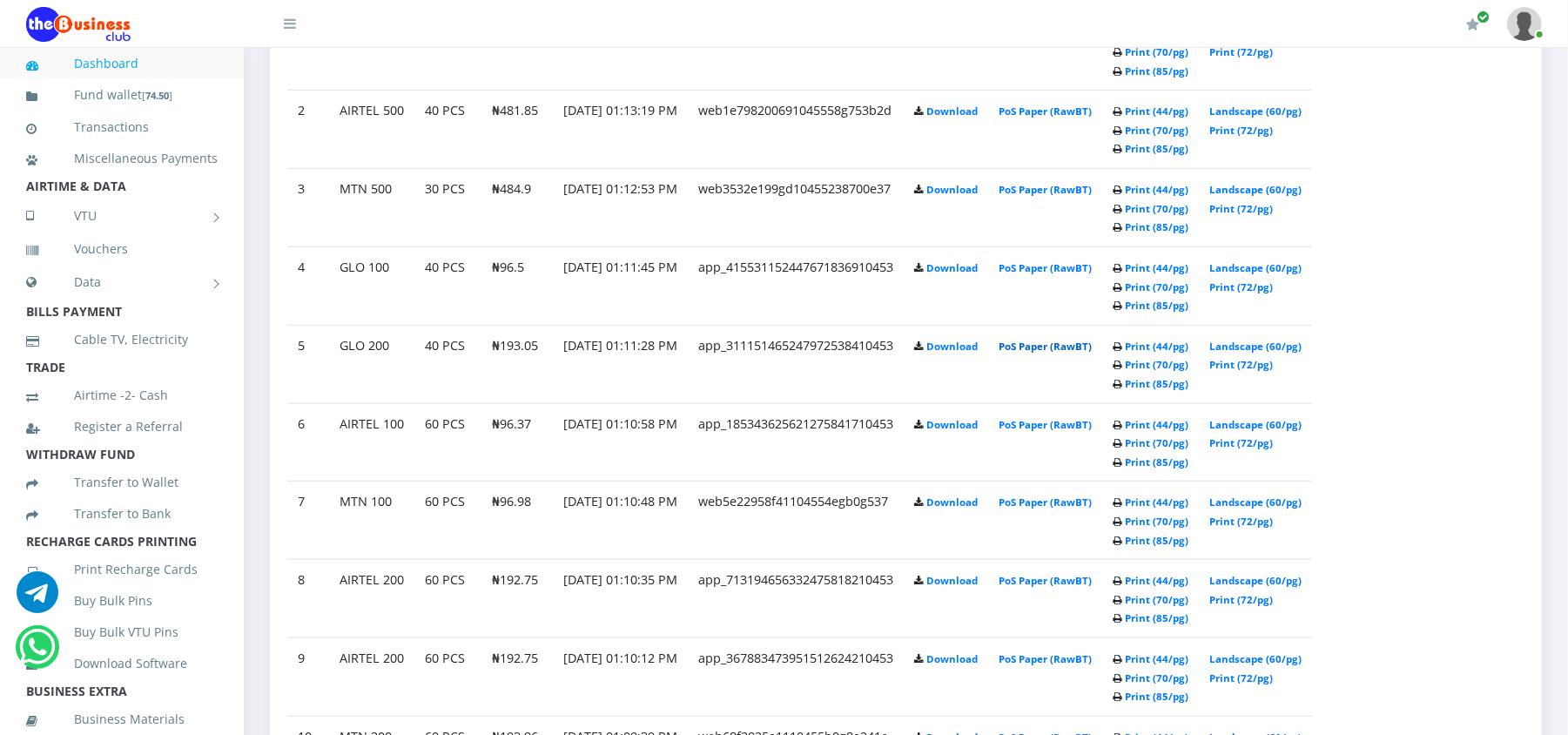
scroll to position [962, 0]
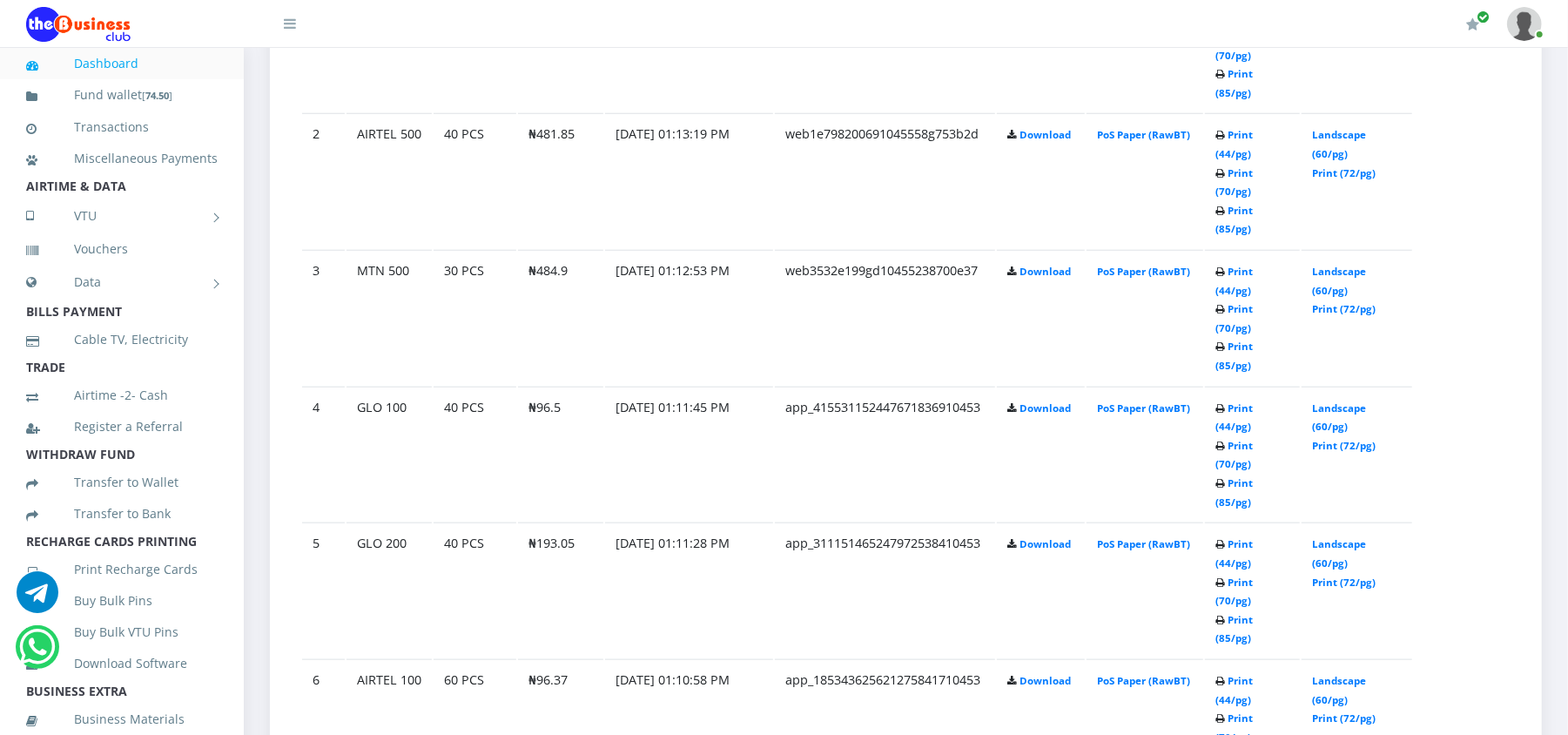
scroll to position [1160, 0]
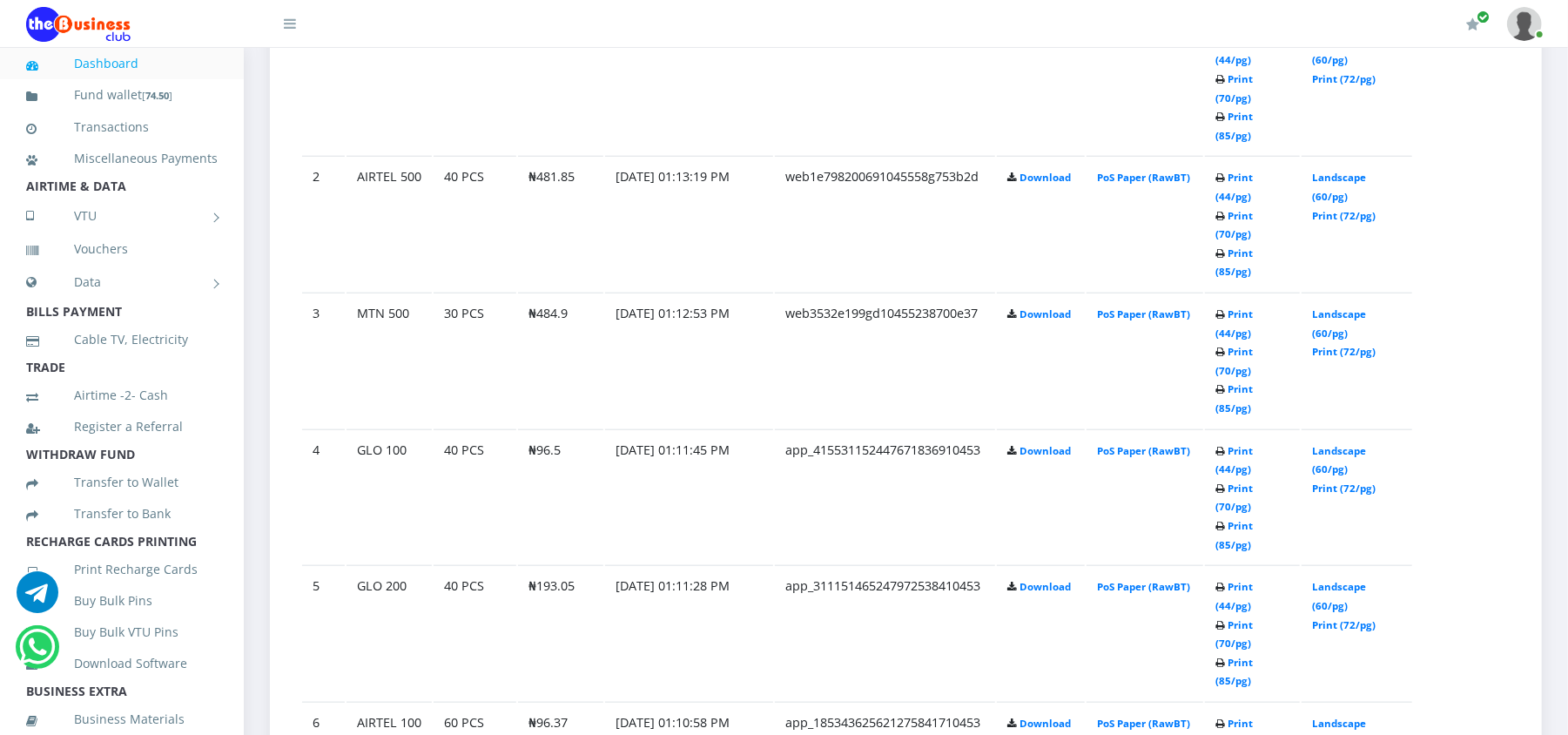
drag, startPoint x: 673, startPoint y: 569, endPoint x: 746, endPoint y: 559, distance: 73.7
click at [746, 155] on td "[DATE] 01:10:48 PM" at bounding box center [689, 87] width 168 height 135
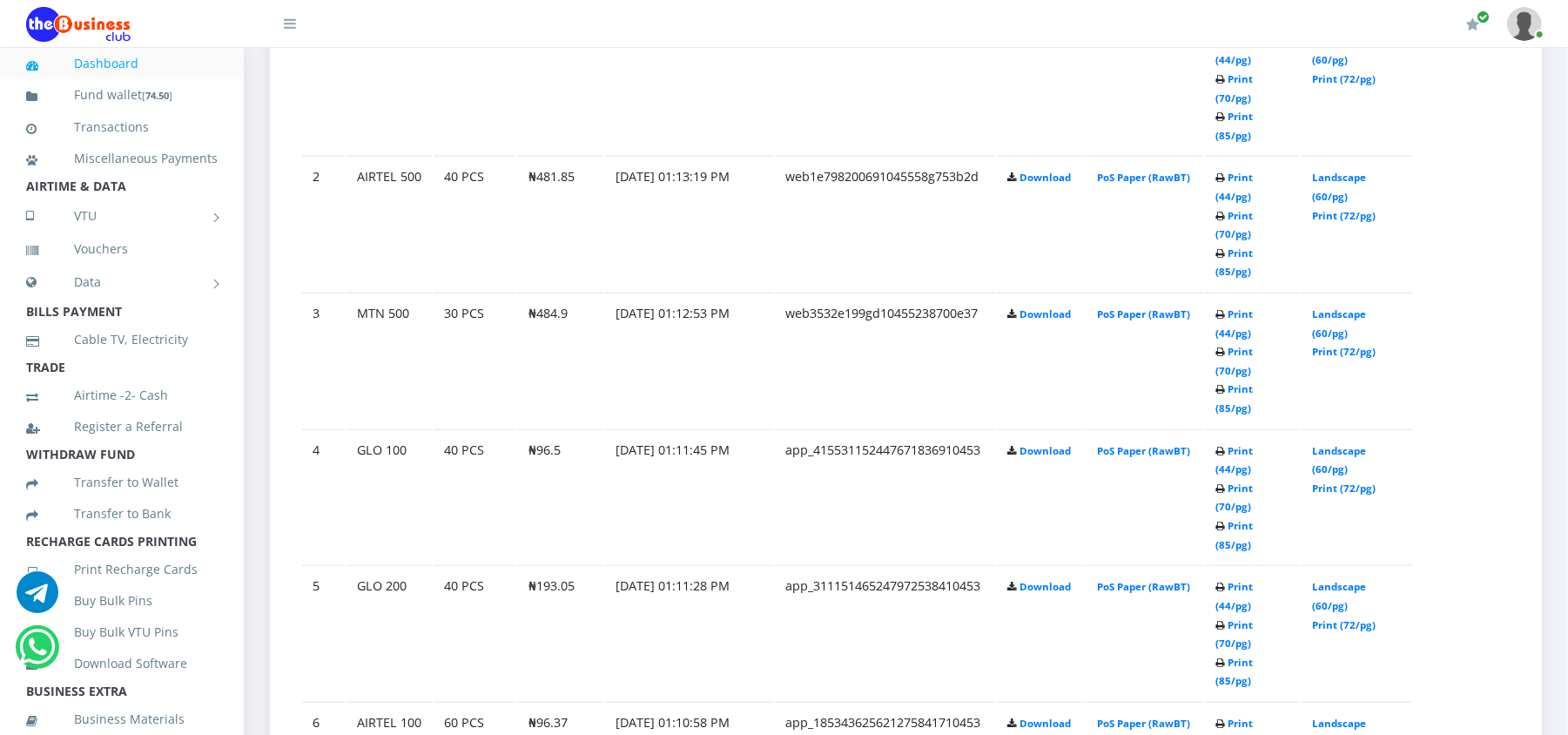
scroll to position [1160, 0]
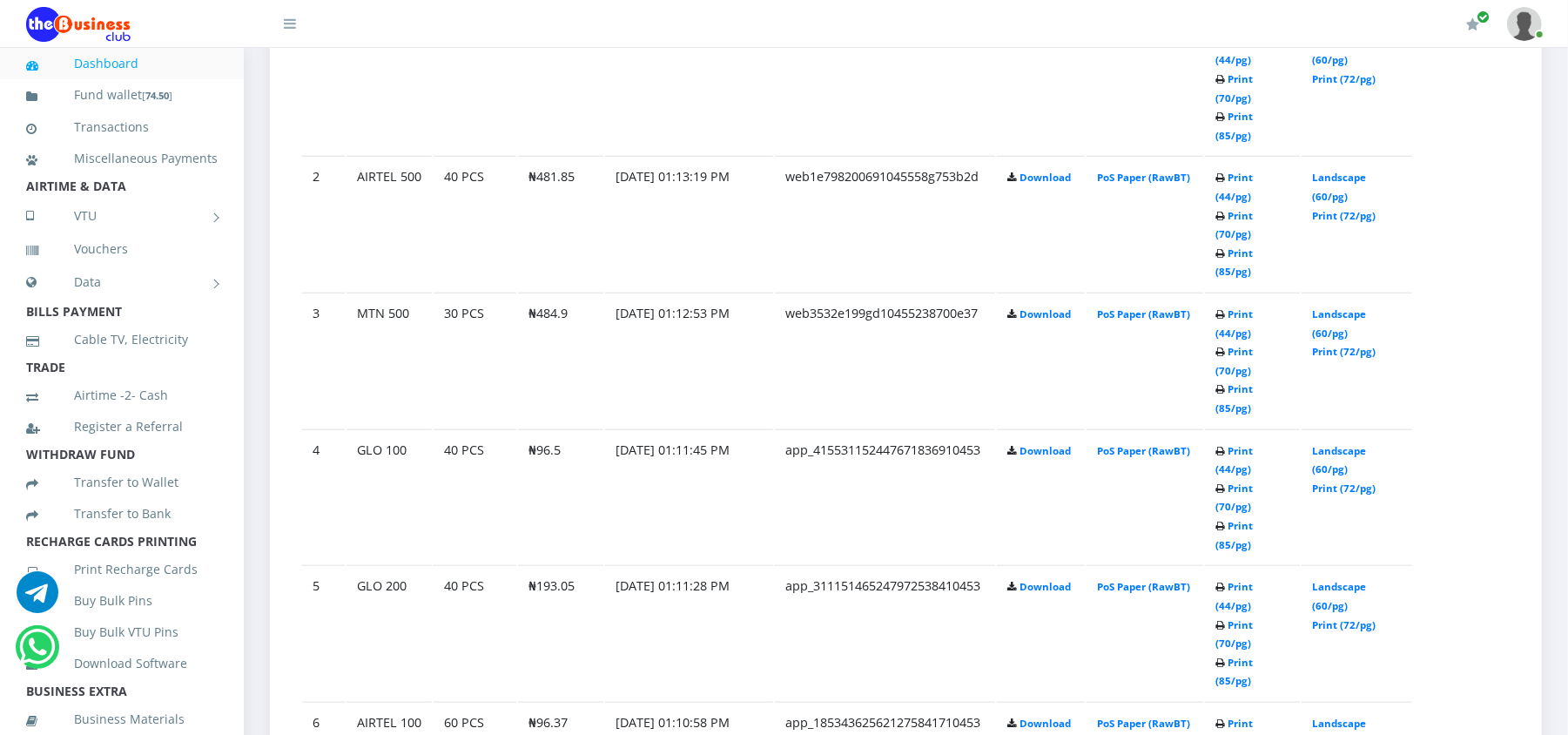
scroll to position [1160, 0]
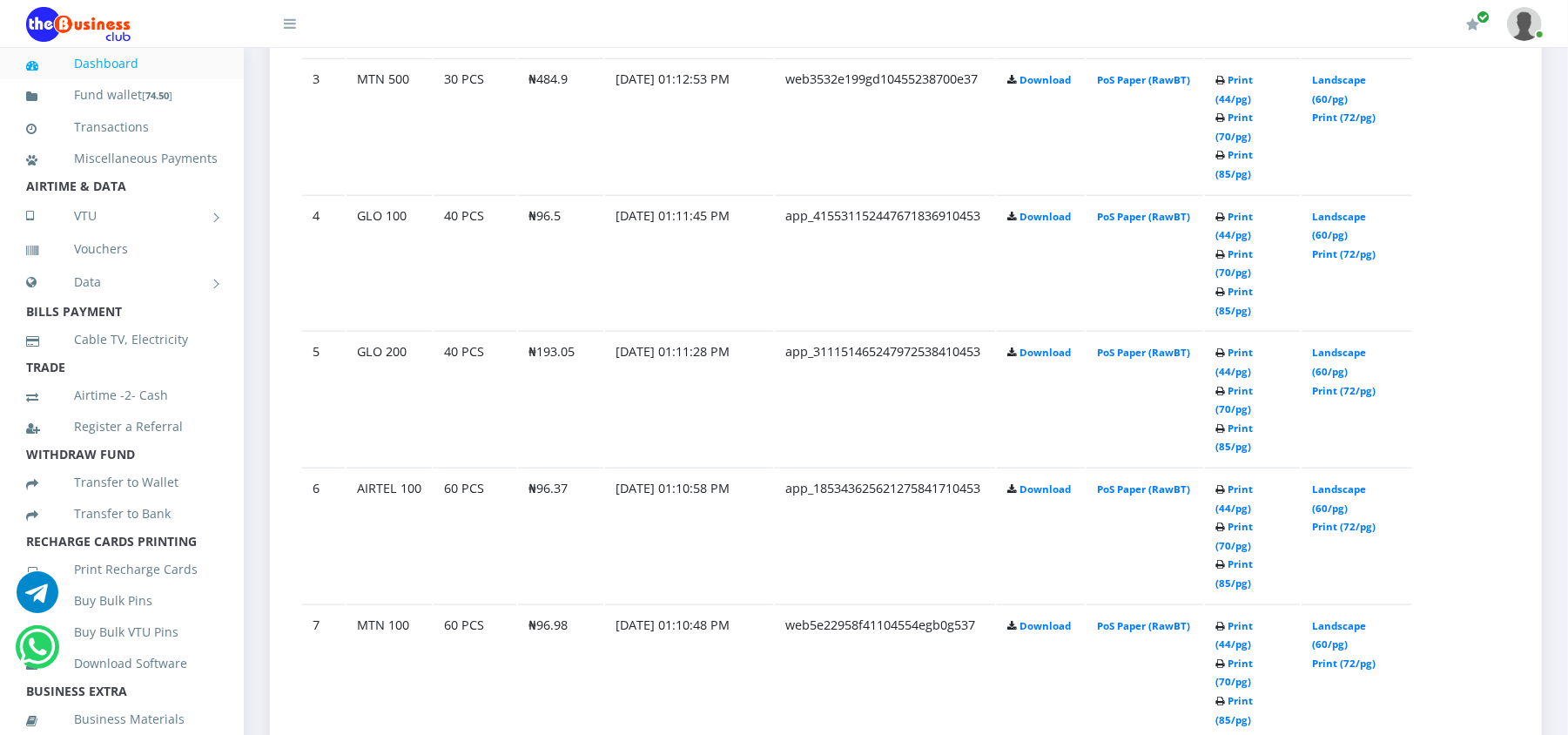
scroll to position [1331, 0]
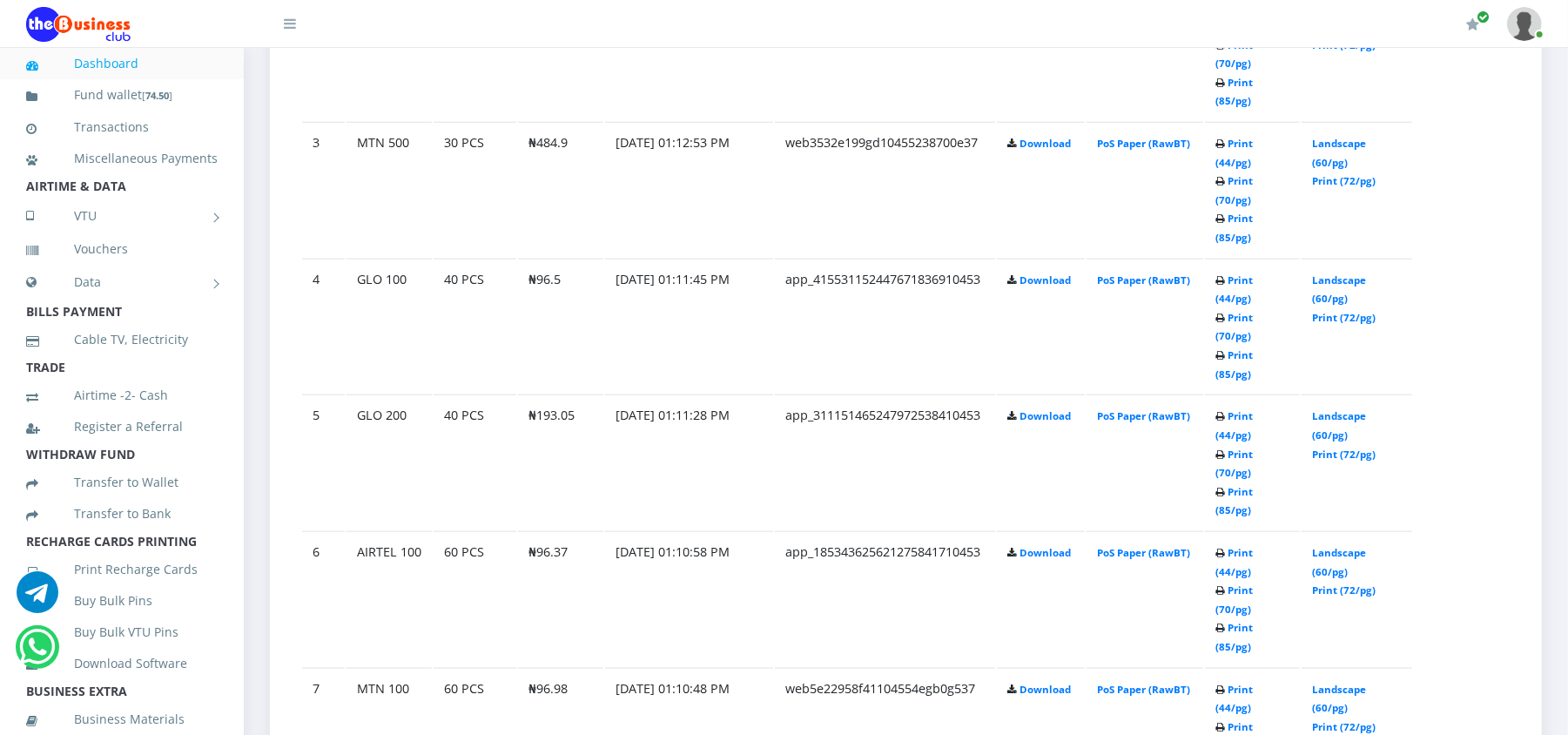
scroll to position [1331, 0]
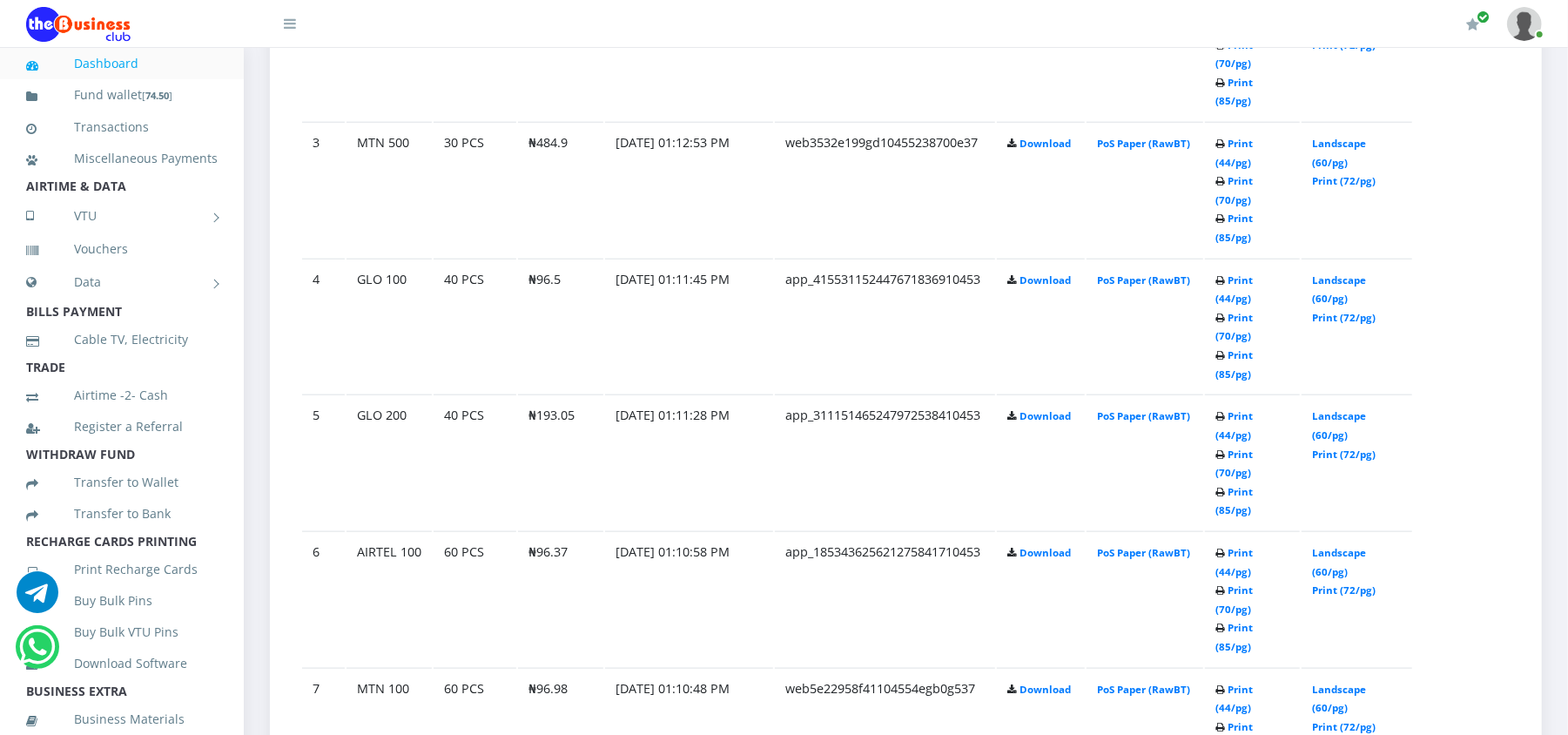
scroll to position [1331, 0]
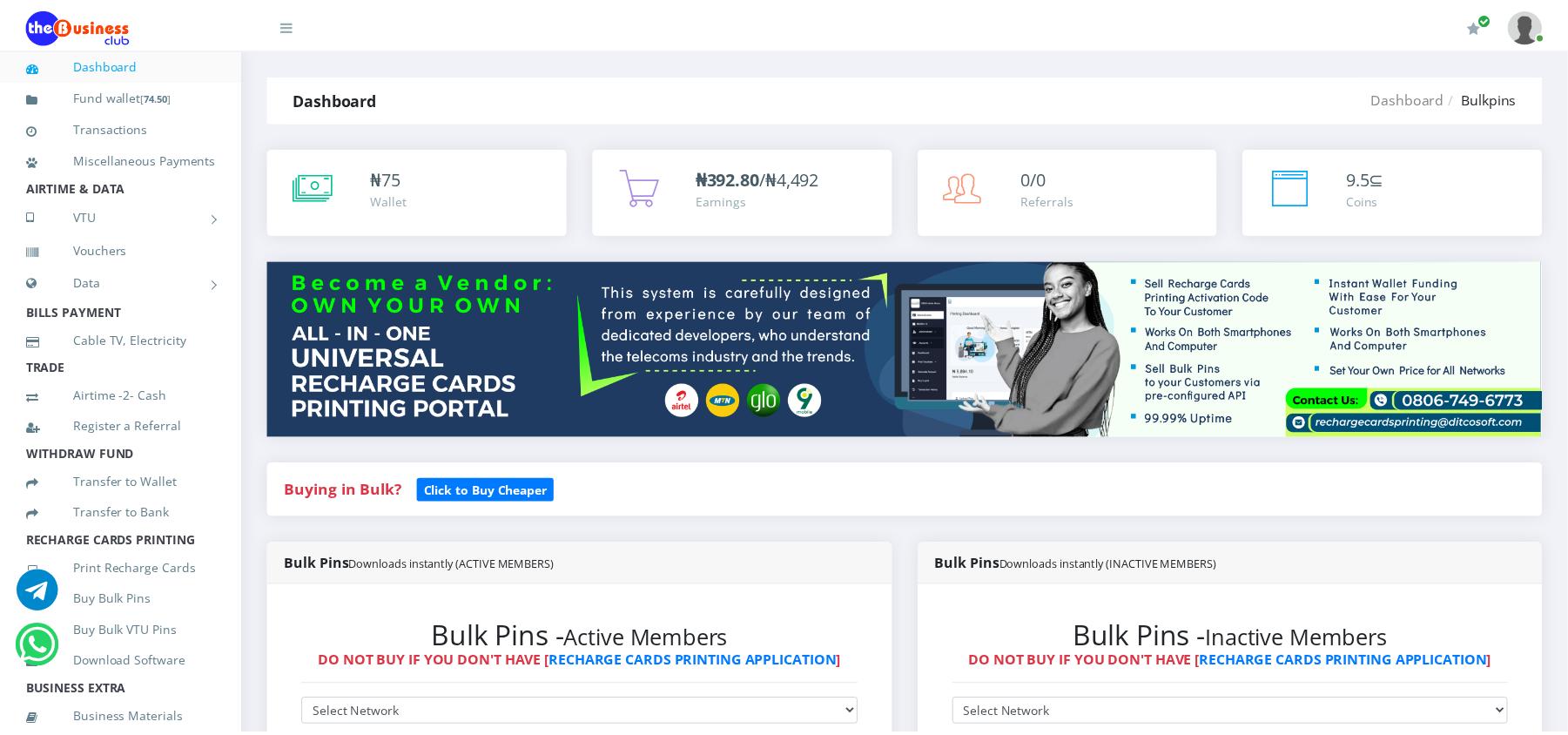
scroll to position [1331, 0]
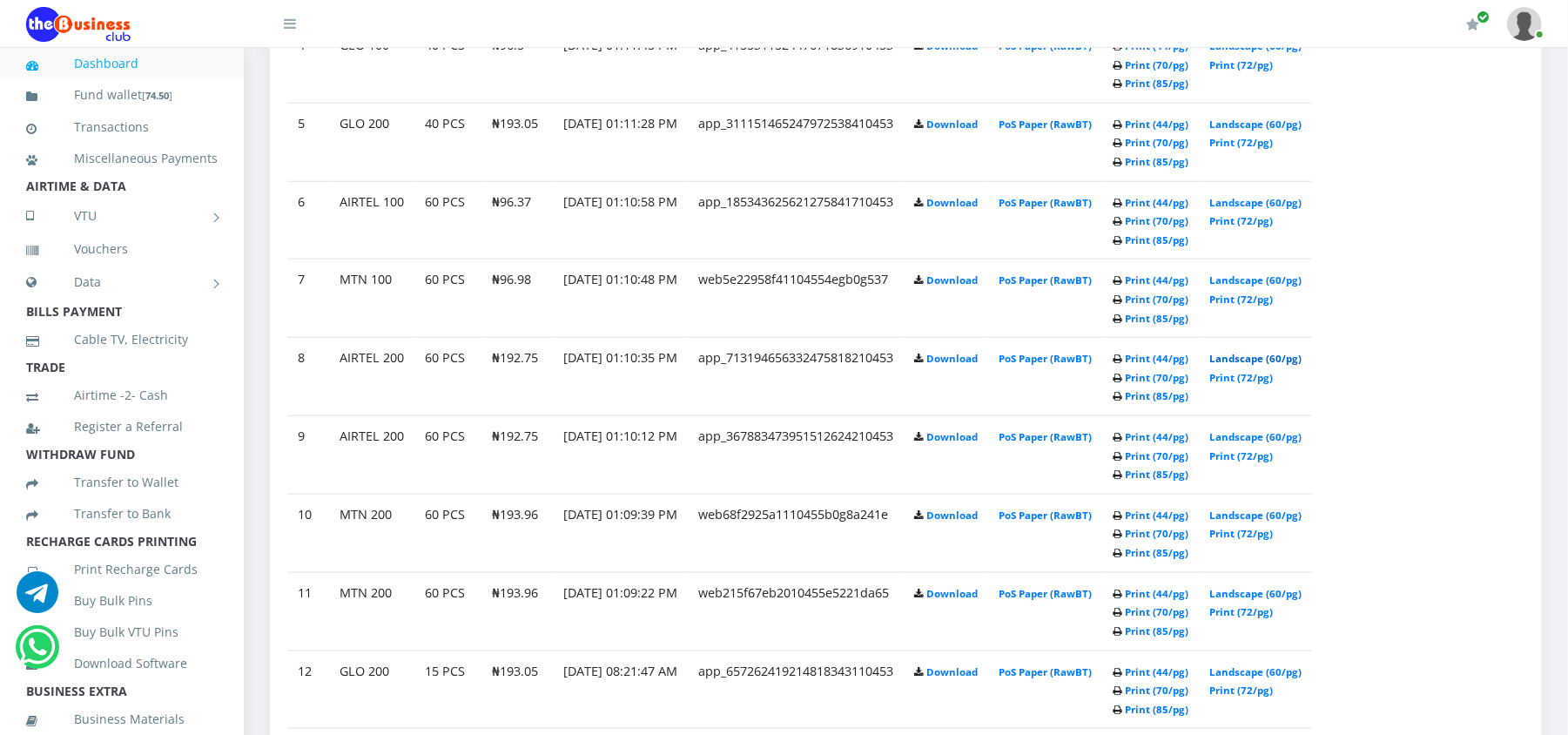
click at [1259, 363] on link "Landscape (60/pg)" at bounding box center [1255, 359] width 92 height 13
